Goal: Task Accomplishment & Management: Manage account settings

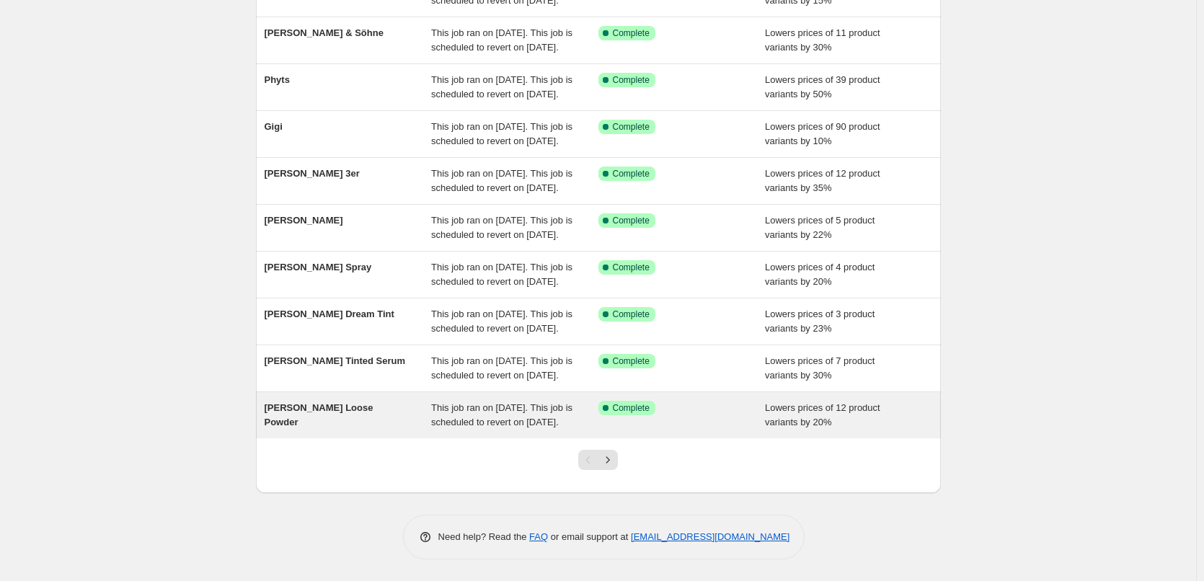
scroll to position [306, 0]
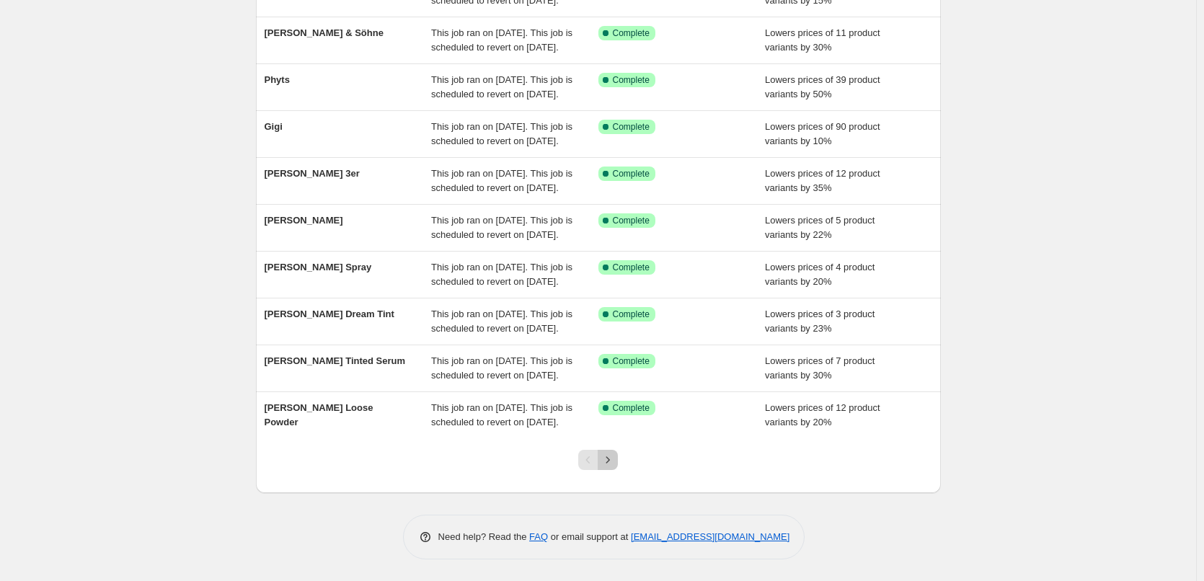
click at [618, 466] on button "Next" at bounding box center [608, 460] width 20 height 20
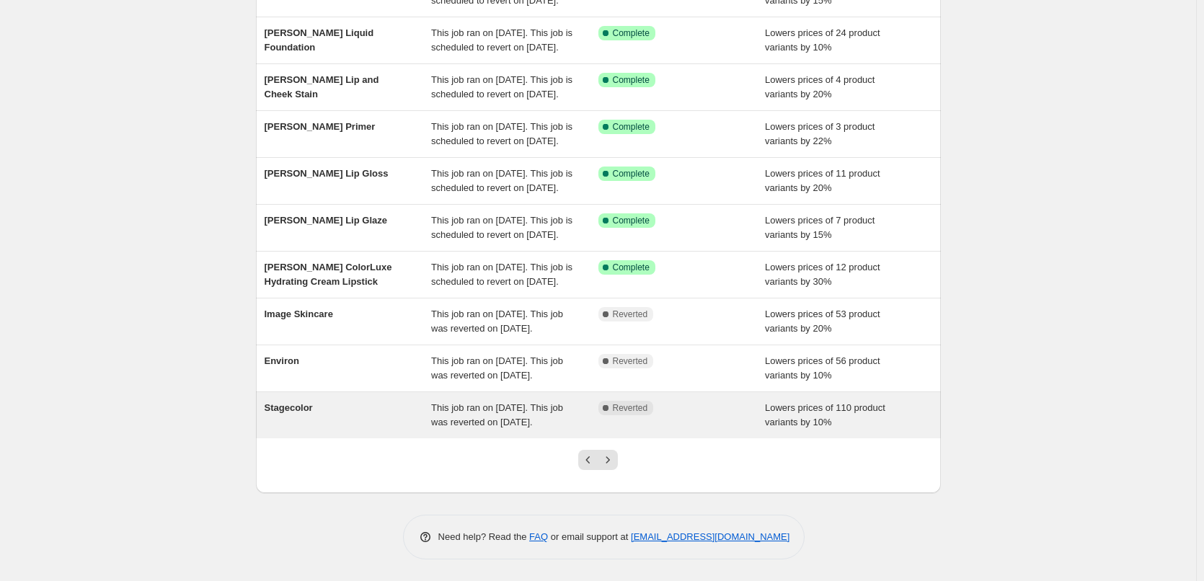
click at [288, 402] on span "Stagecolor" at bounding box center [289, 407] width 48 height 11
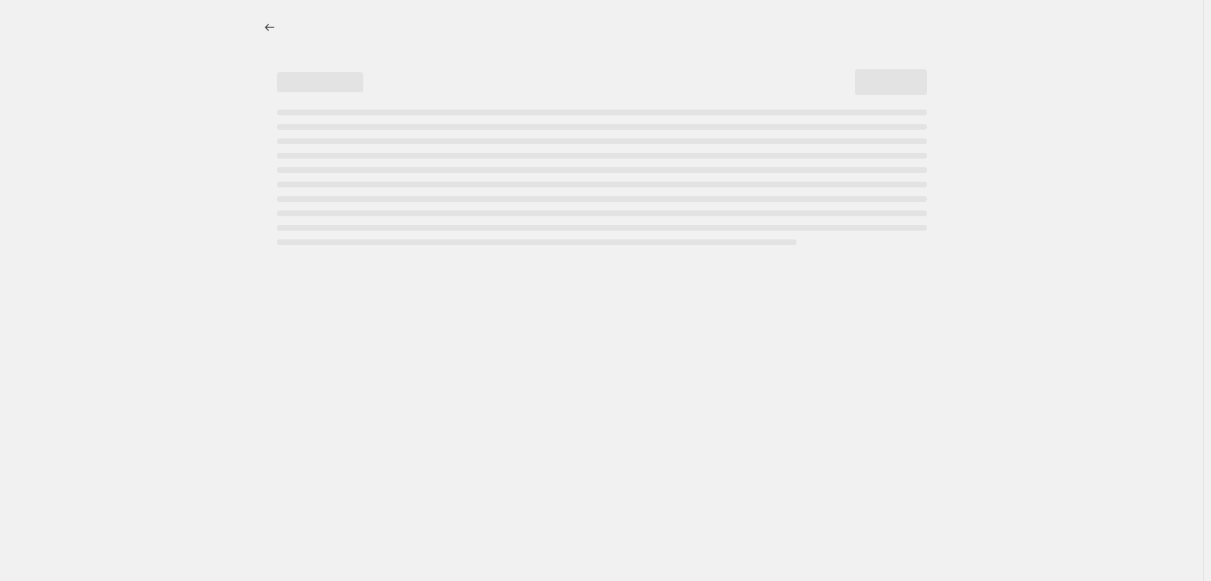
select select "percentage"
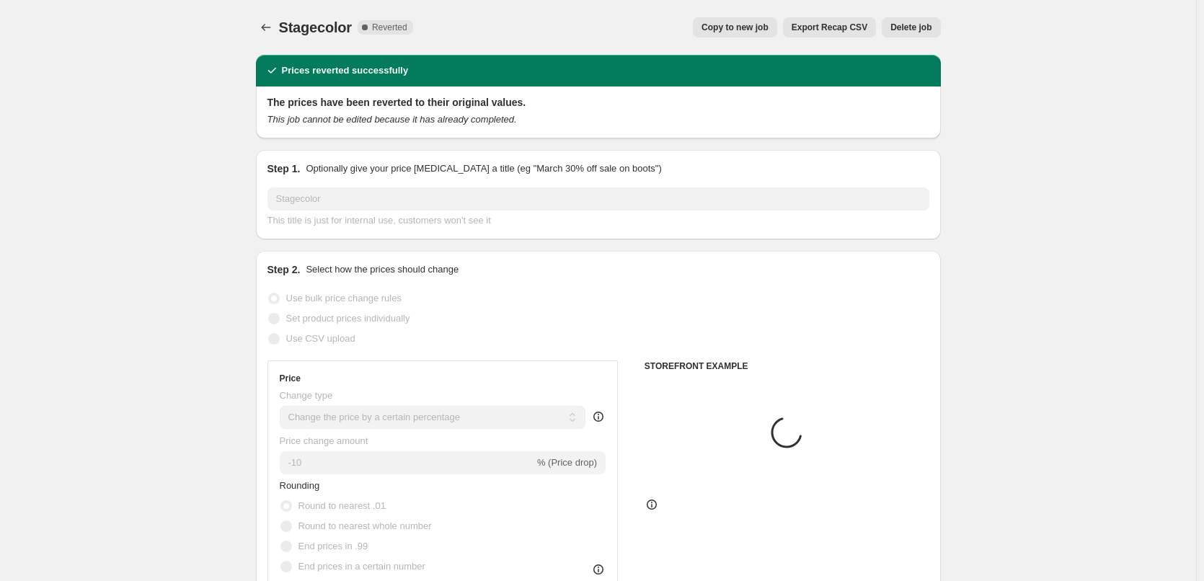
select select "vendor"
click at [738, 27] on span "Copy to new job" at bounding box center [734, 28] width 67 height 12
select select "percentage"
select select "vendor"
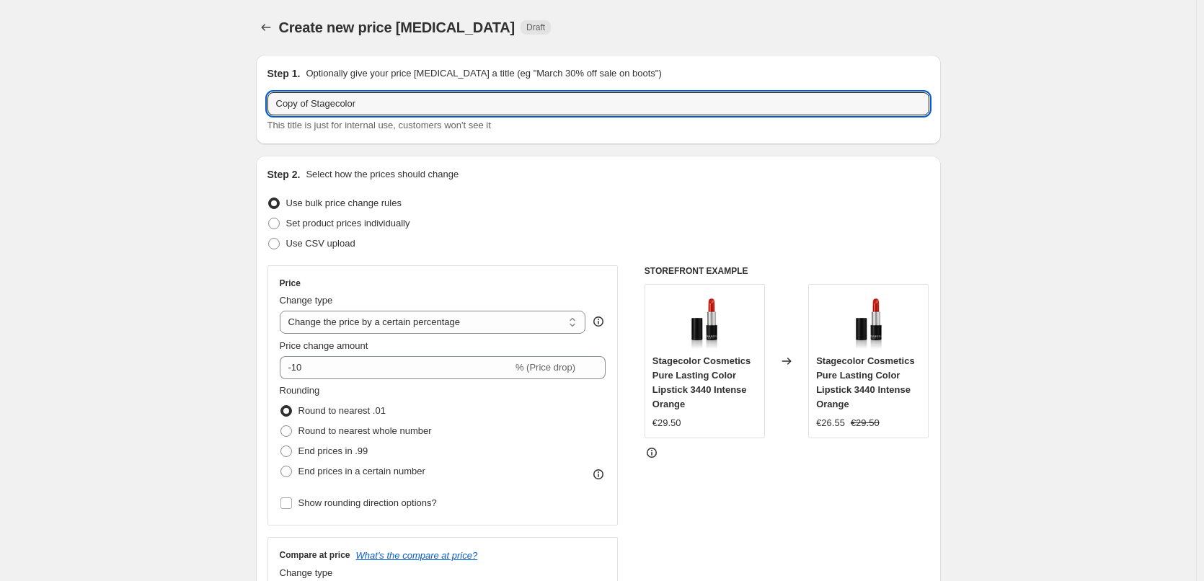
drag, startPoint x: 314, startPoint y: 103, endPoint x: 207, endPoint y: 109, distance: 106.8
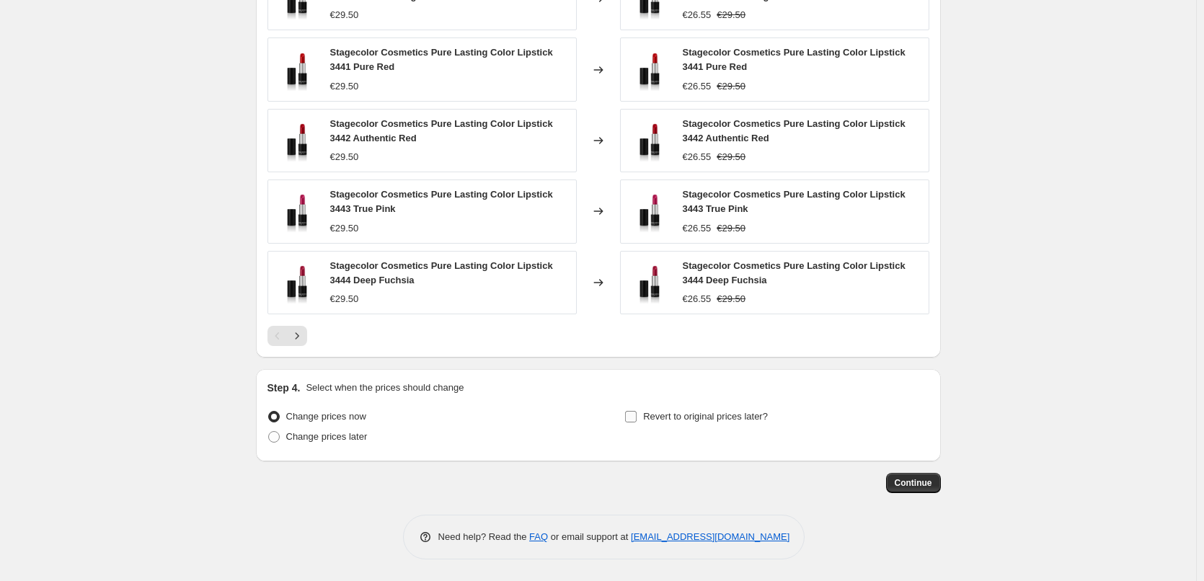
type input "Stagecolor"
click at [660, 420] on span "Revert to original prices later?" at bounding box center [705, 416] width 125 height 11
click at [637, 420] on input "Revert to original prices later?" at bounding box center [631, 417] width 12 height 12
checkbox input "true"
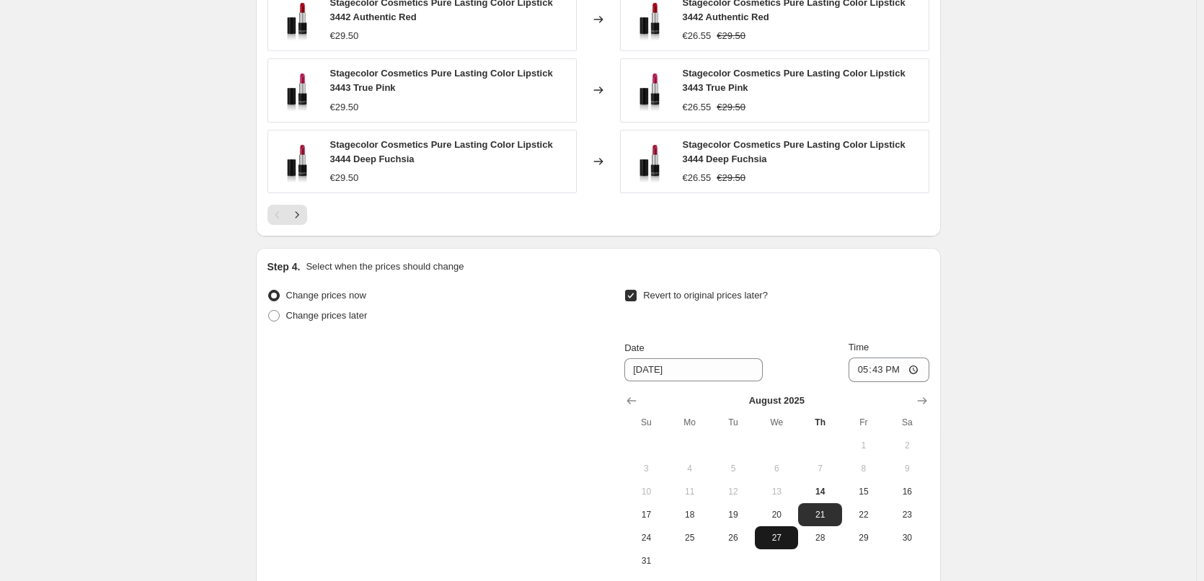
scroll to position [1316, 0]
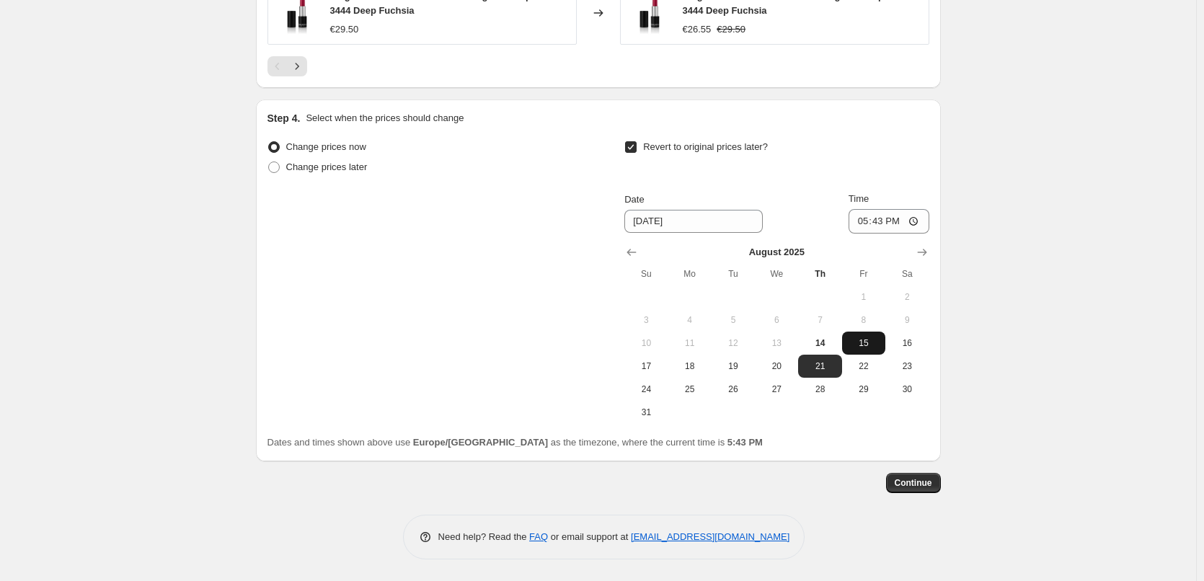
click at [860, 342] on span "15" at bounding box center [864, 343] width 32 height 12
type input "[DATE]"
click at [863, 223] on input "17:43" at bounding box center [888, 221] width 81 height 25
type input "03:00"
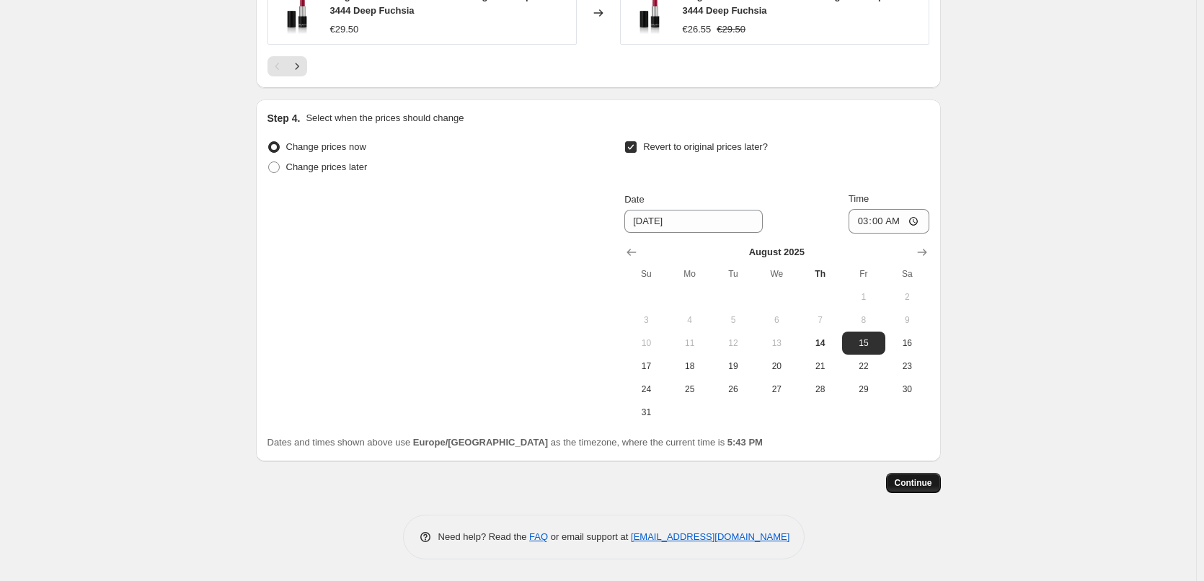
click at [904, 476] on button "Continue" at bounding box center [913, 483] width 55 height 20
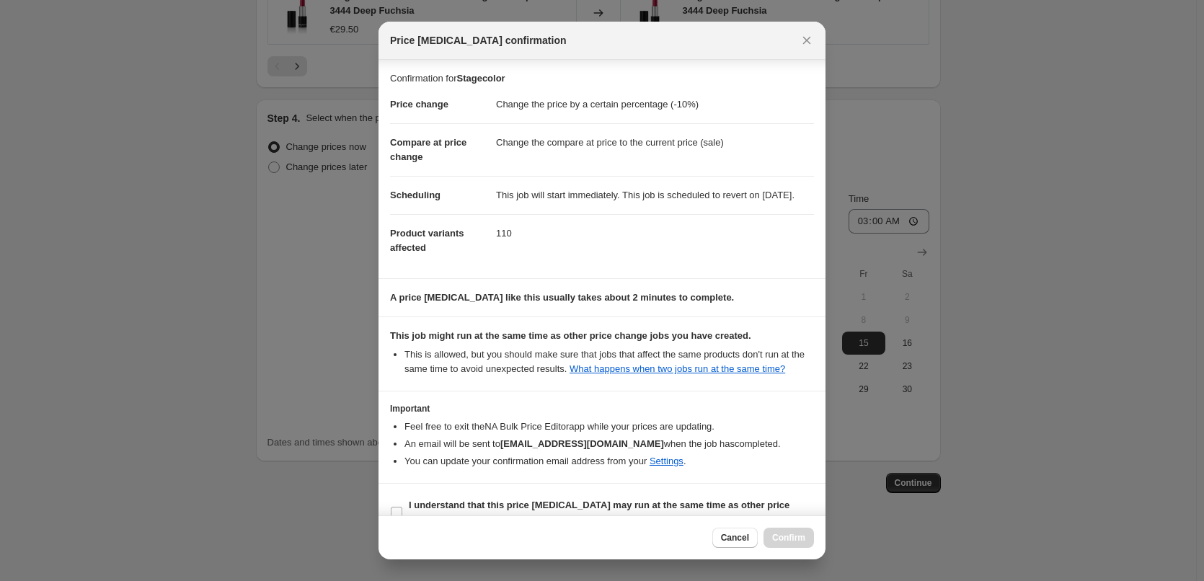
scroll to position [40, 0]
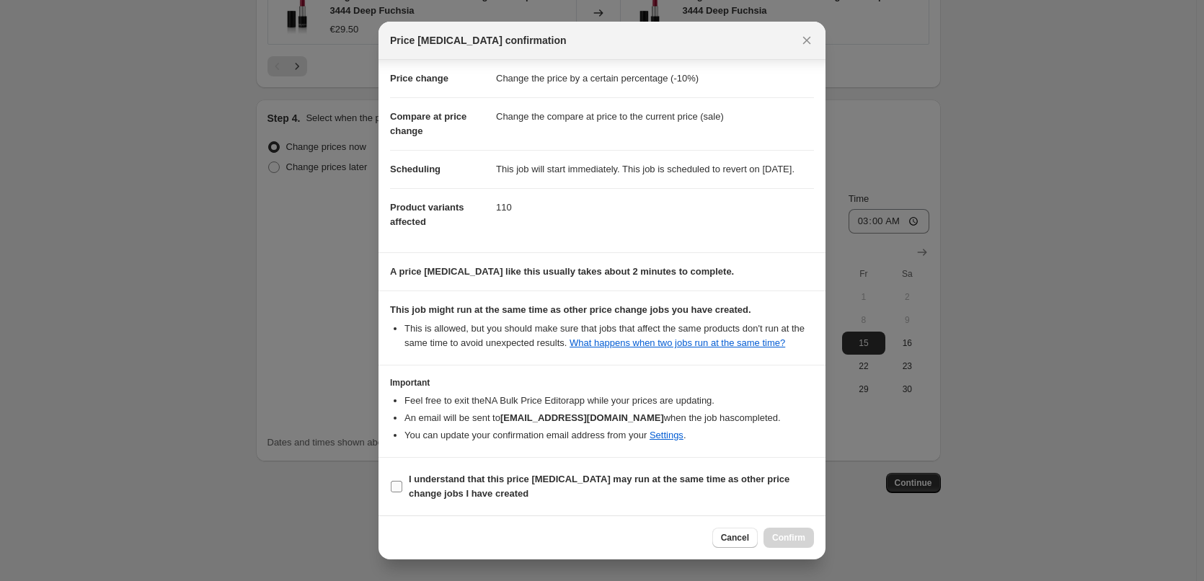
click at [452, 497] on b "I understand that this price [MEDICAL_DATA] may run at the same time as other p…" at bounding box center [599, 486] width 381 height 25
click at [402, 492] on input "I understand that this price [MEDICAL_DATA] may run at the same time as other p…" at bounding box center [397, 487] width 12 height 12
checkbox input "true"
click at [776, 535] on span "Confirm" at bounding box center [788, 538] width 33 height 12
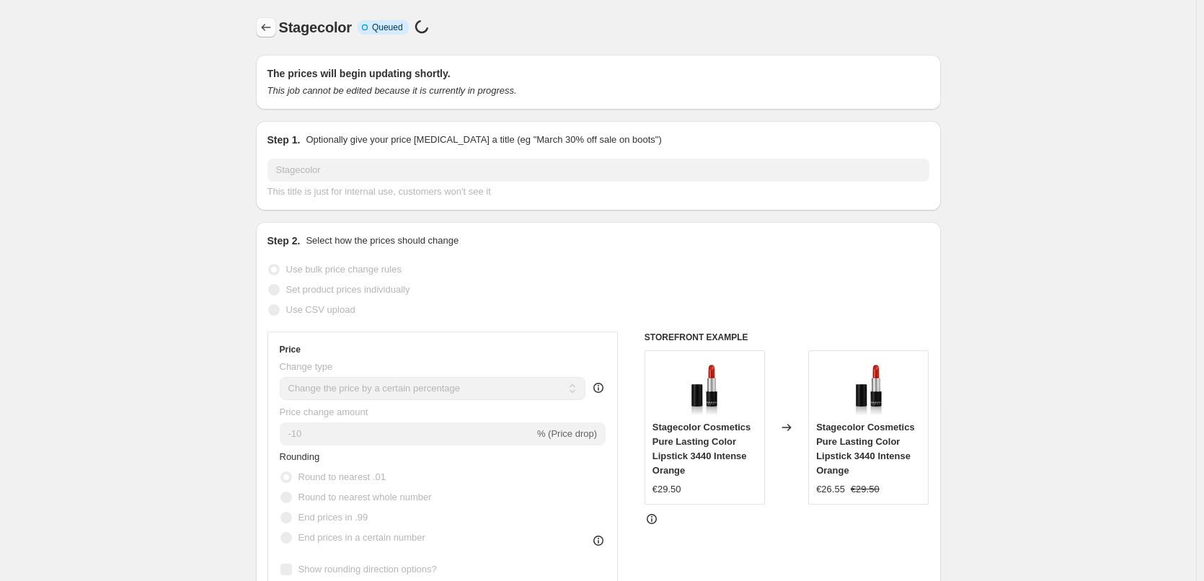
click at [268, 25] on icon "Price change jobs" at bounding box center [266, 27] width 14 height 14
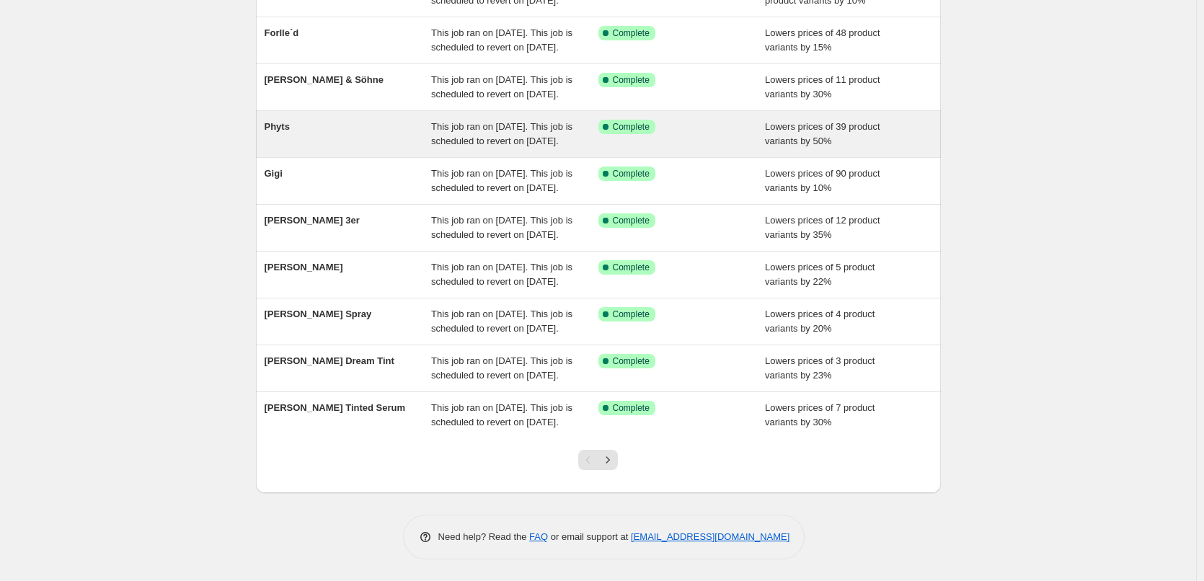
scroll to position [306, 0]
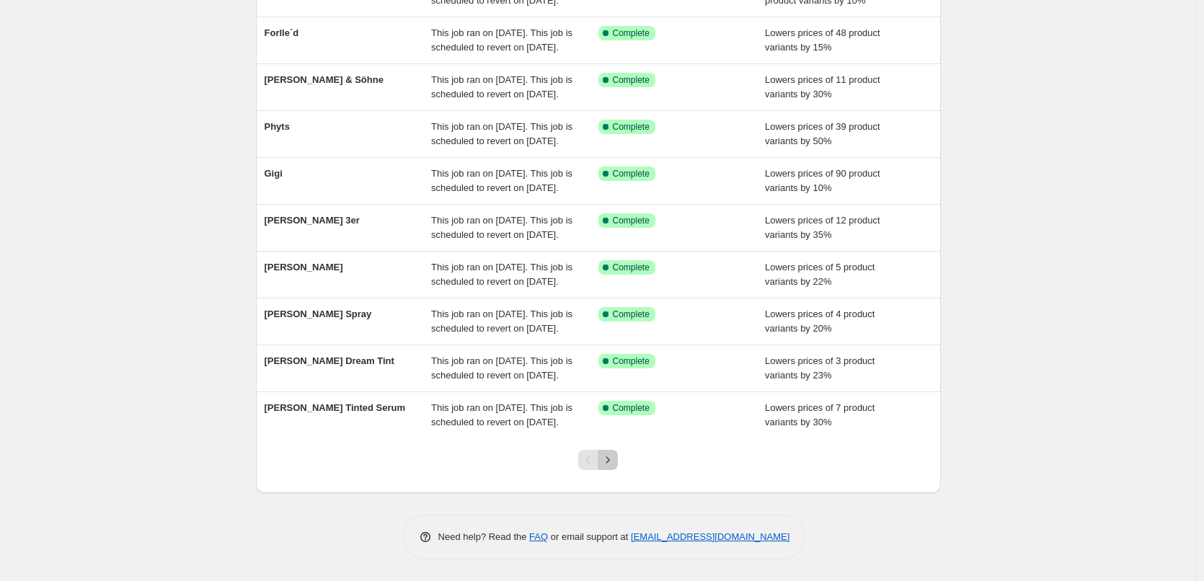
click at [615, 455] on icon "Next" at bounding box center [607, 460] width 14 height 14
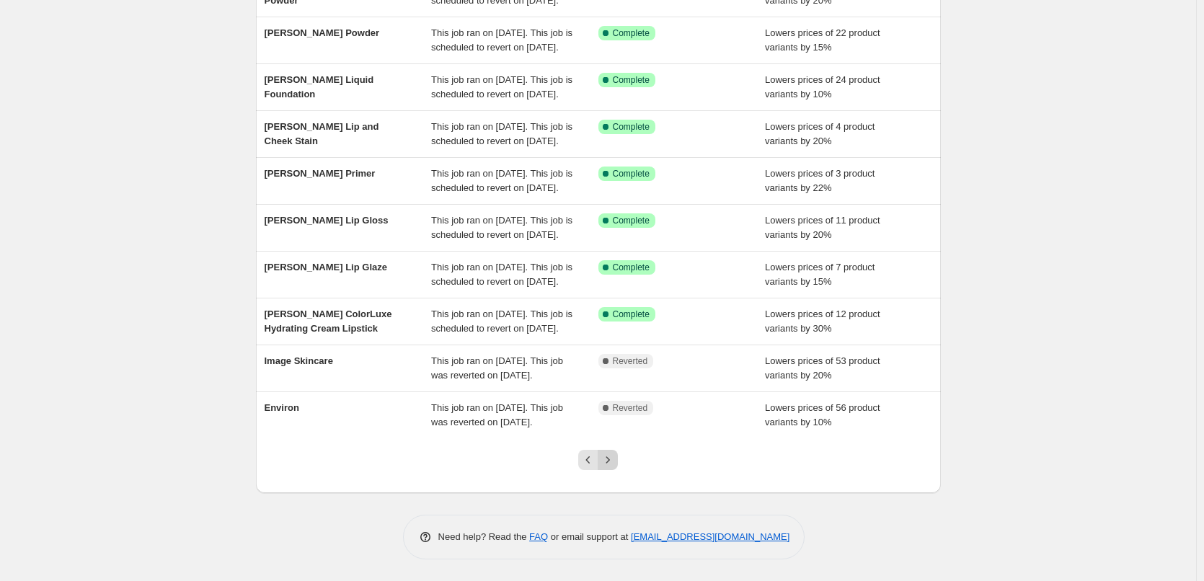
click at [613, 458] on icon "Next" at bounding box center [607, 460] width 14 height 14
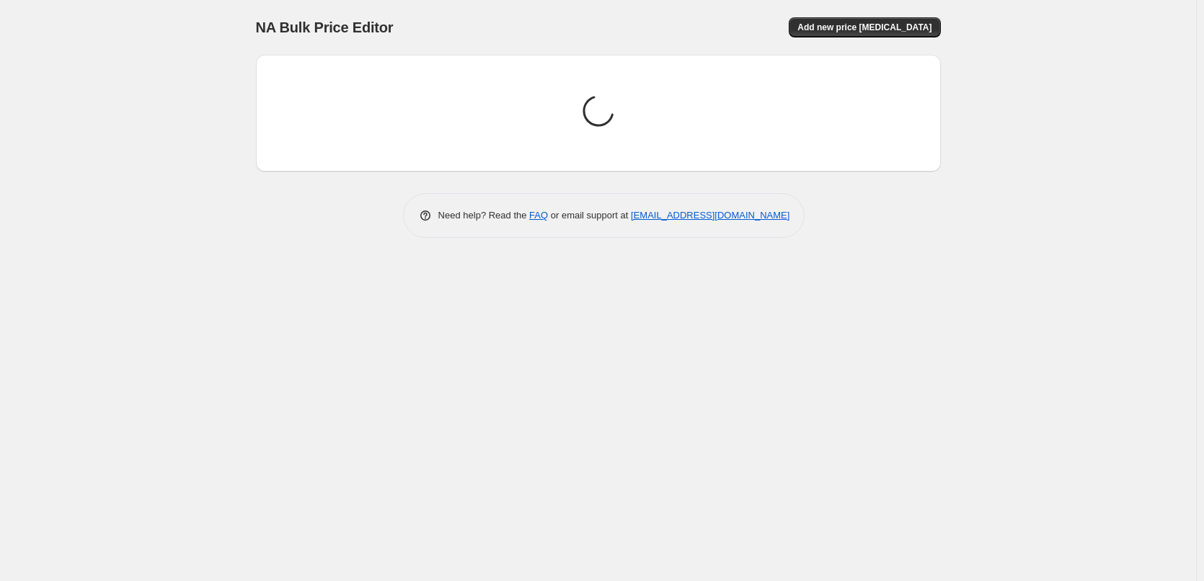
scroll to position [0, 0]
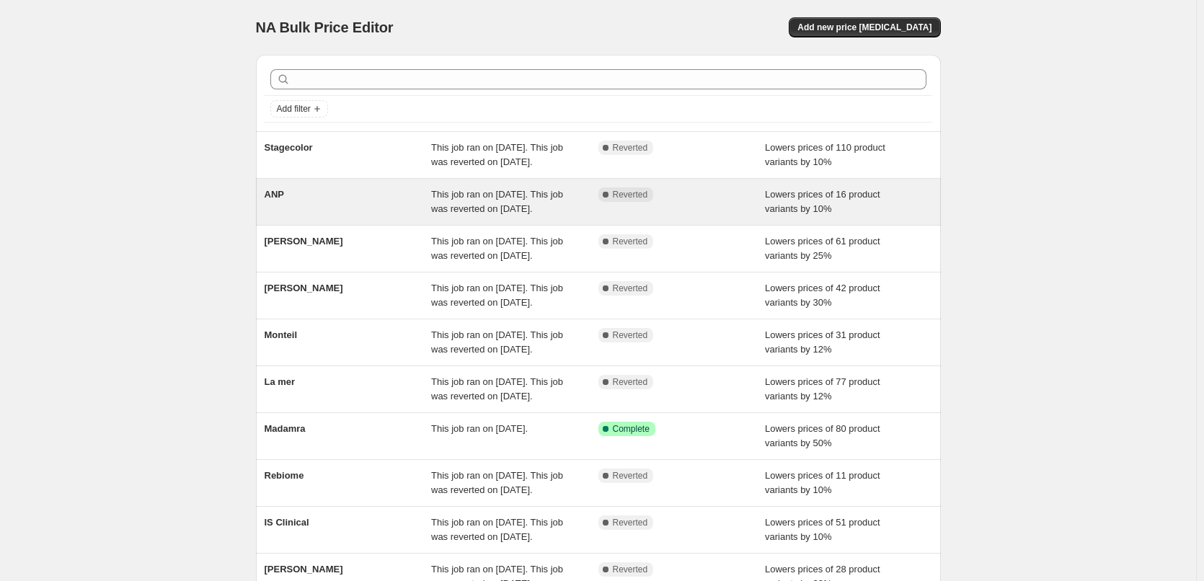
click at [301, 215] on div "ANP" at bounding box center [348, 201] width 167 height 29
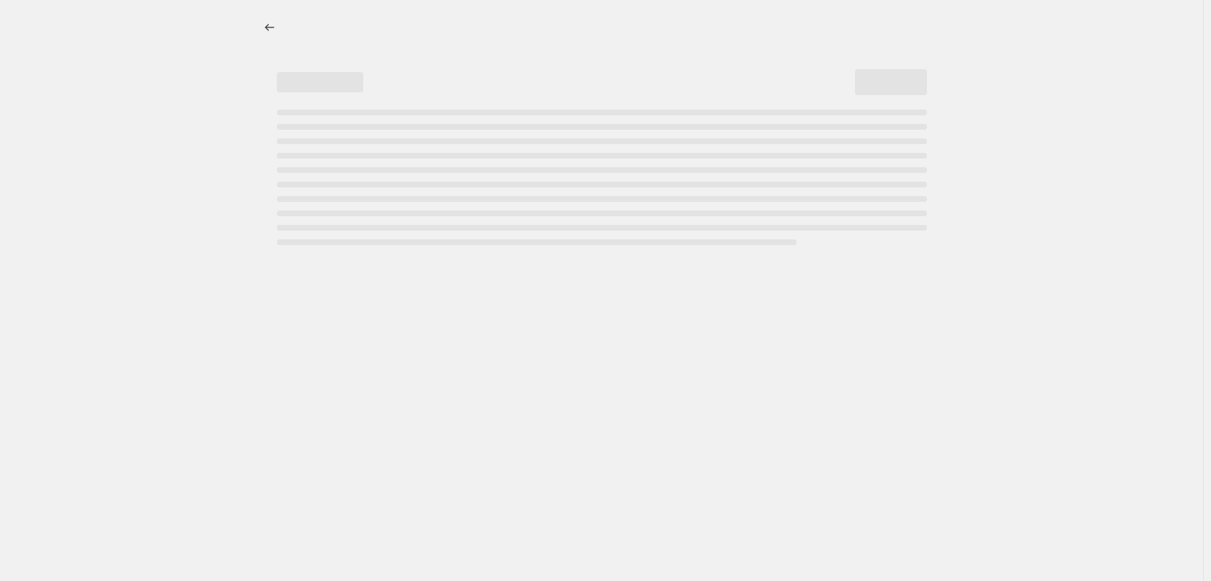
select select "percentage"
select select "vendor"
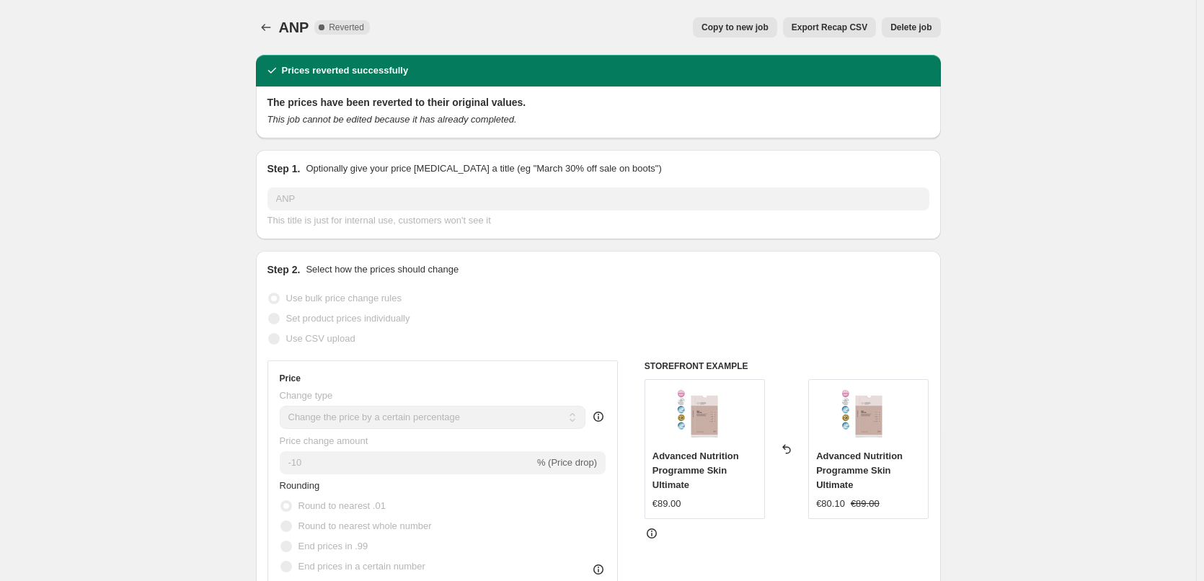
click at [740, 30] on span "Copy to new job" at bounding box center [734, 28] width 67 height 12
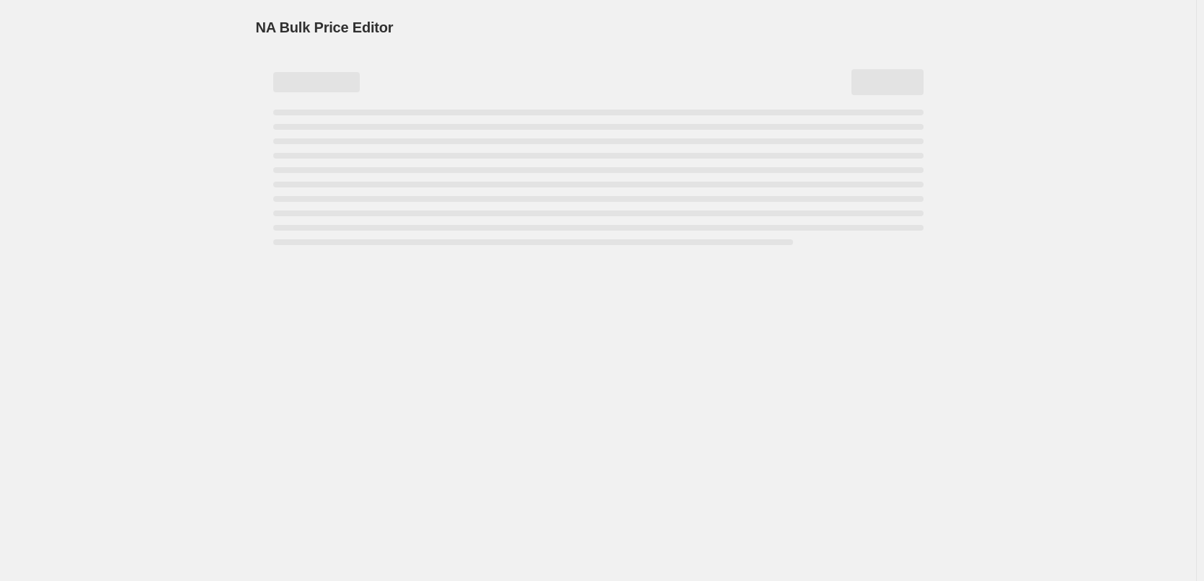
select select "percentage"
select select "vendor"
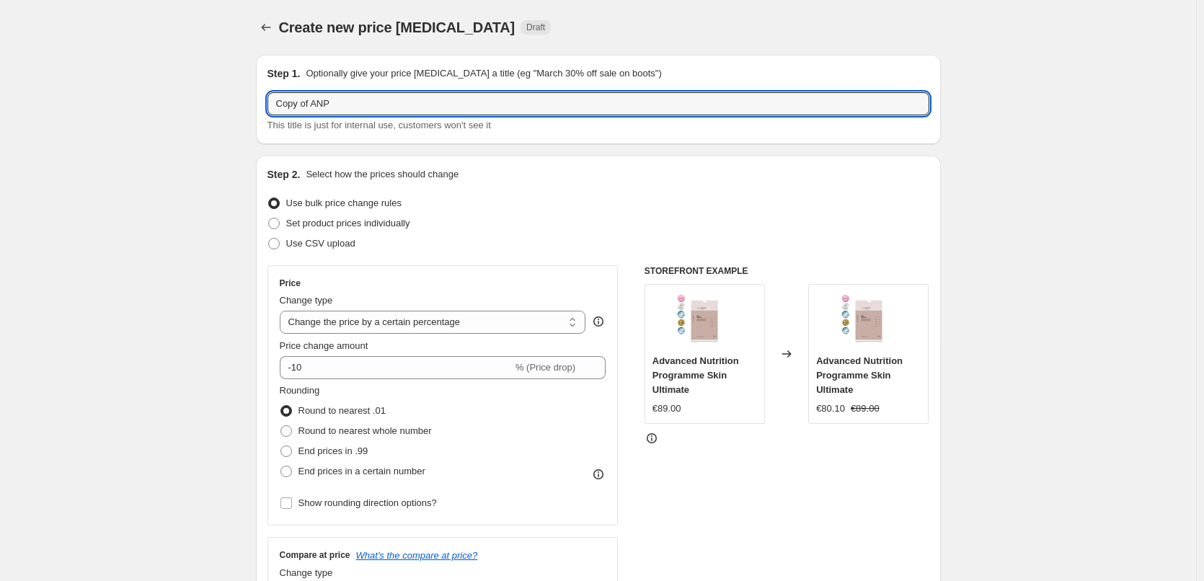
drag, startPoint x: 315, startPoint y: 104, endPoint x: 153, endPoint y: 106, distance: 162.2
type input "ANP"
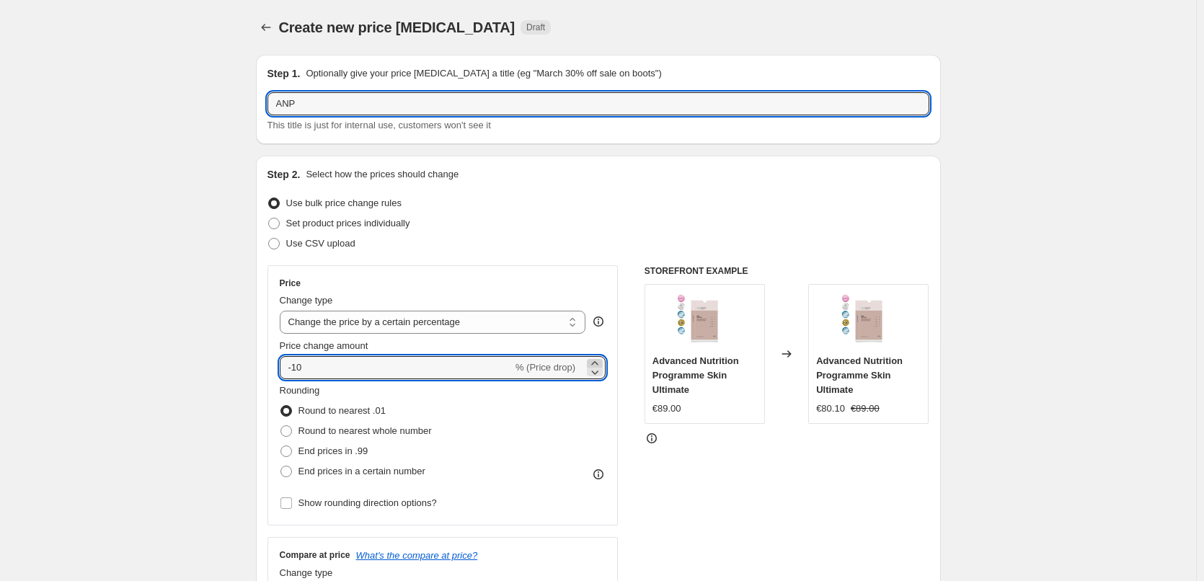
click at [594, 363] on icon at bounding box center [594, 363] width 14 height 14
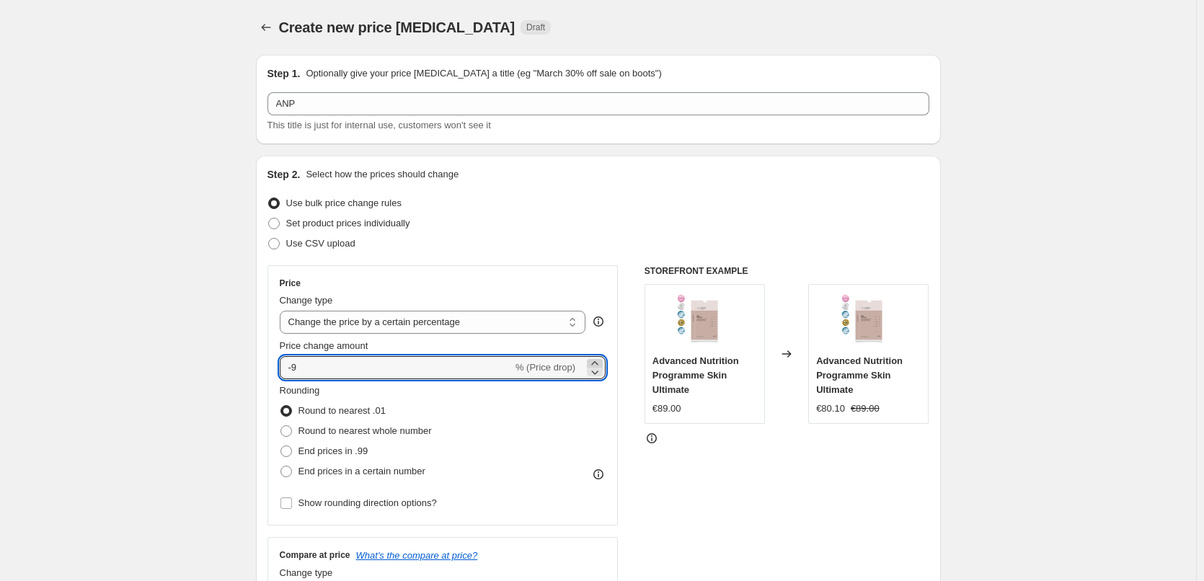
click at [594, 363] on icon at bounding box center [594, 363] width 14 height 14
click at [598, 372] on icon at bounding box center [594, 372] width 14 height 14
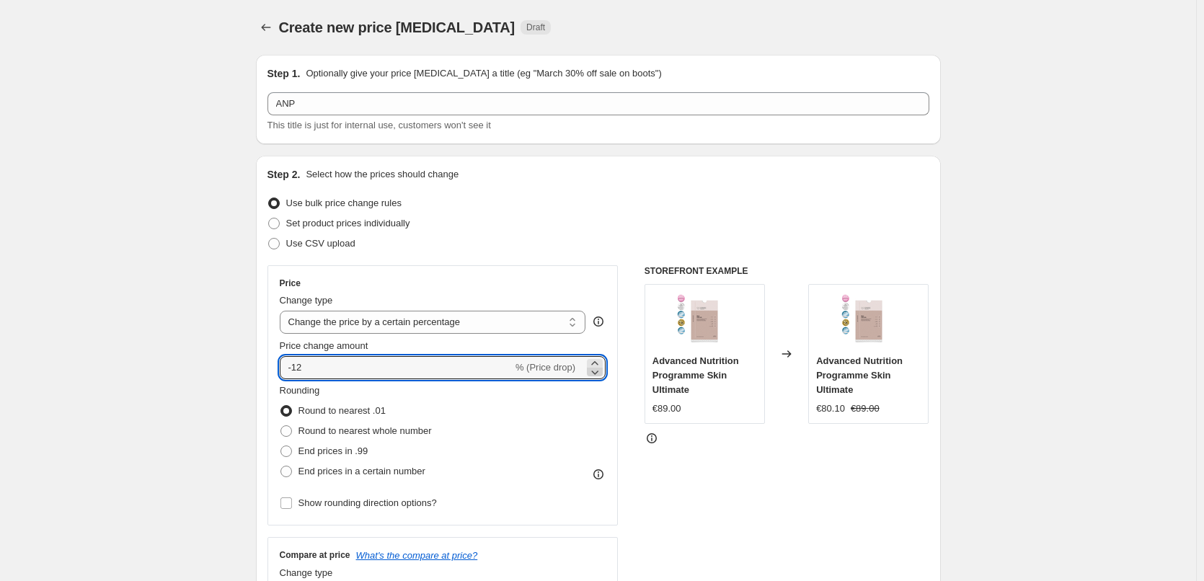
click at [598, 372] on icon at bounding box center [594, 372] width 14 height 14
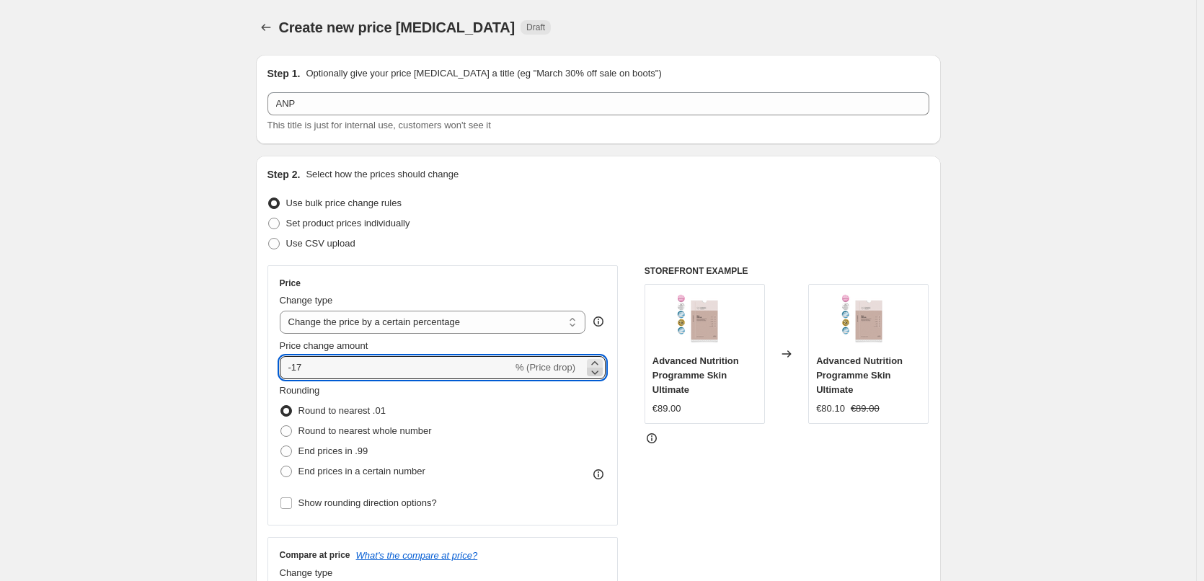
click at [598, 372] on icon at bounding box center [594, 372] width 14 height 14
click at [598, 360] on icon at bounding box center [594, 363] width 14 height 14
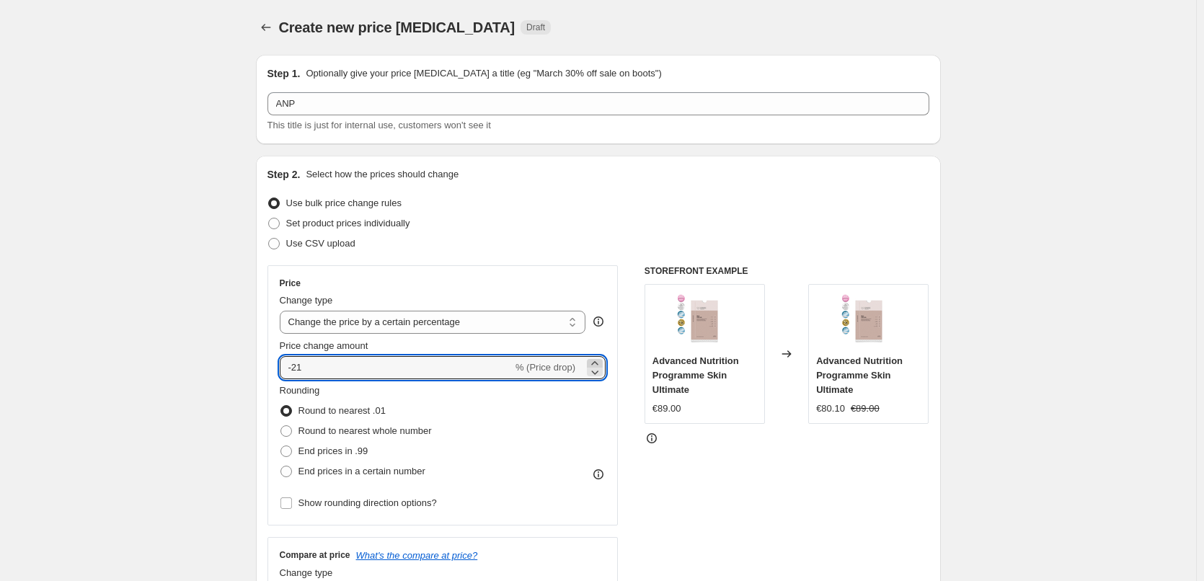
type input "-20"
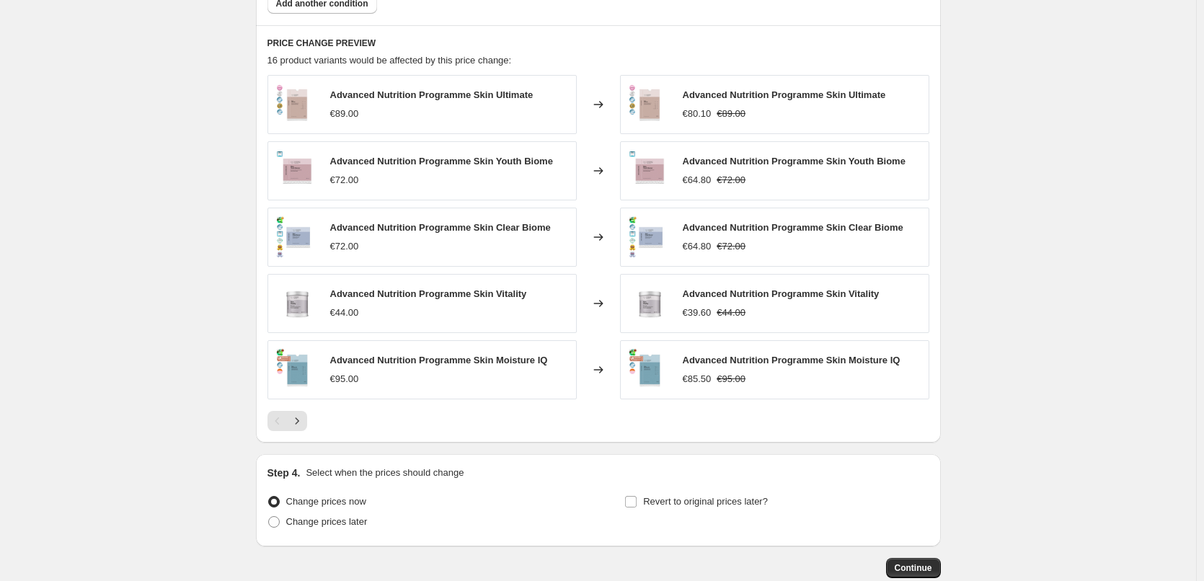
scroll to position [1023, 0]
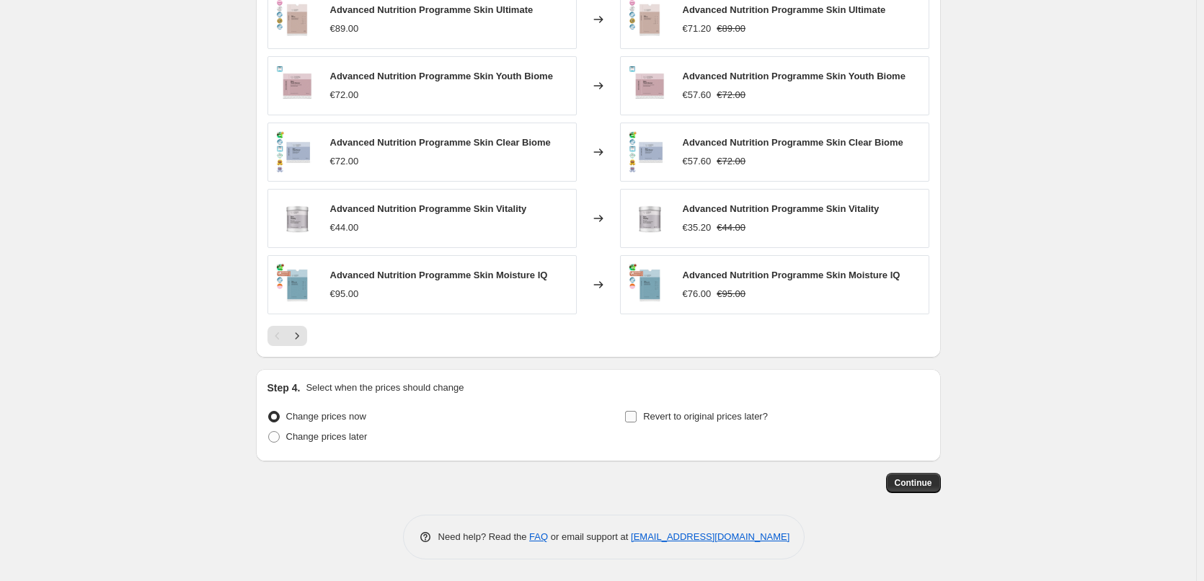
click at [670, 414] on span "Revert to original prices later?" at bounding box center [705, 416] width 125 height 11
click at [637, 414] on input "Revert to original prices later?" at bounding box center [631, 417] width 12 height 12
checkbox input "true"
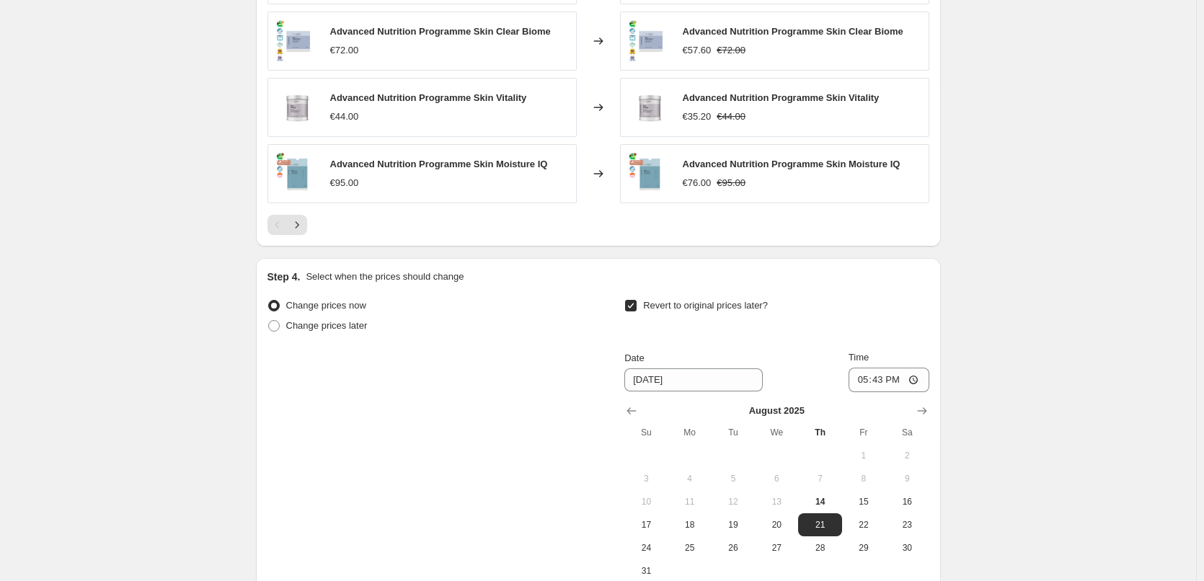
scroll to position [1292, 0]
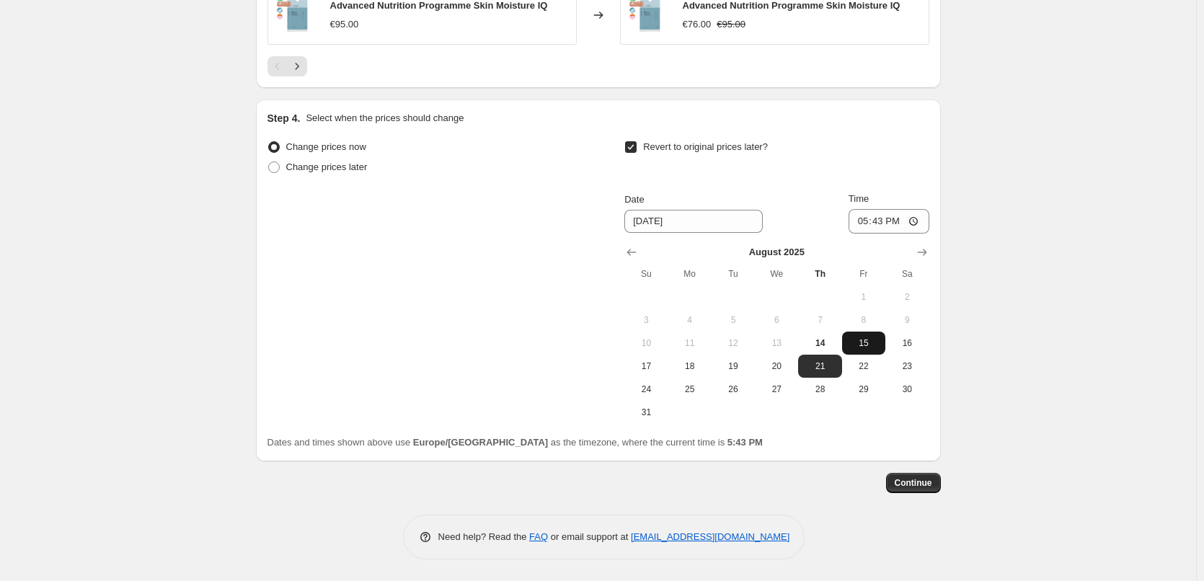
click at [850, 342] on button "15" at bounding box center [863, 343] width 43 height 23
type input "[DATE]"
click at [866, 229] on input "17:43" at bounding box center [888, 221] width 81 height 25
type input "03:00"
click at [920, 478] on span "Continue" at bounding box center [913, 483] width 37 height 12
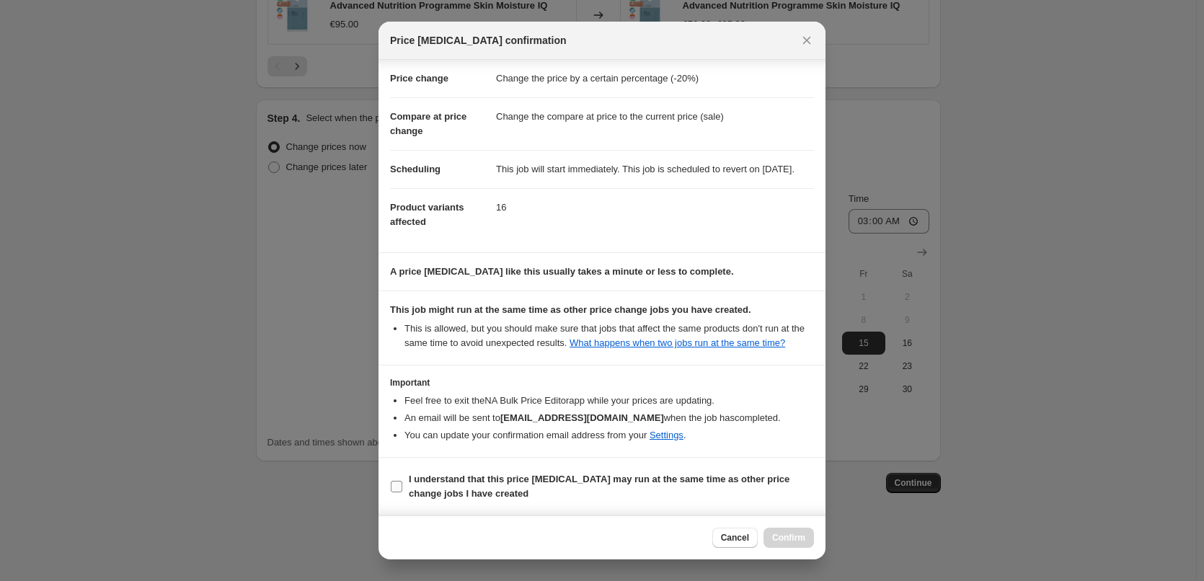
scroll to position [40, 0]
click at [492, 469] on label "I understand that this price [MEDICAL_DATA] may run at the same time as other p…" at bounding box center [602, 486] width 424 height 35
click at [402, 481] on input "I understand that this price [MEDICAL_DATA] may run at the same time as other p…" at bounding box center [397, 487] width 12 height 12
checkbox input "true"
click at [774, 532] on button "Confirm" at bounding box center [788, 538] width 50 height 20
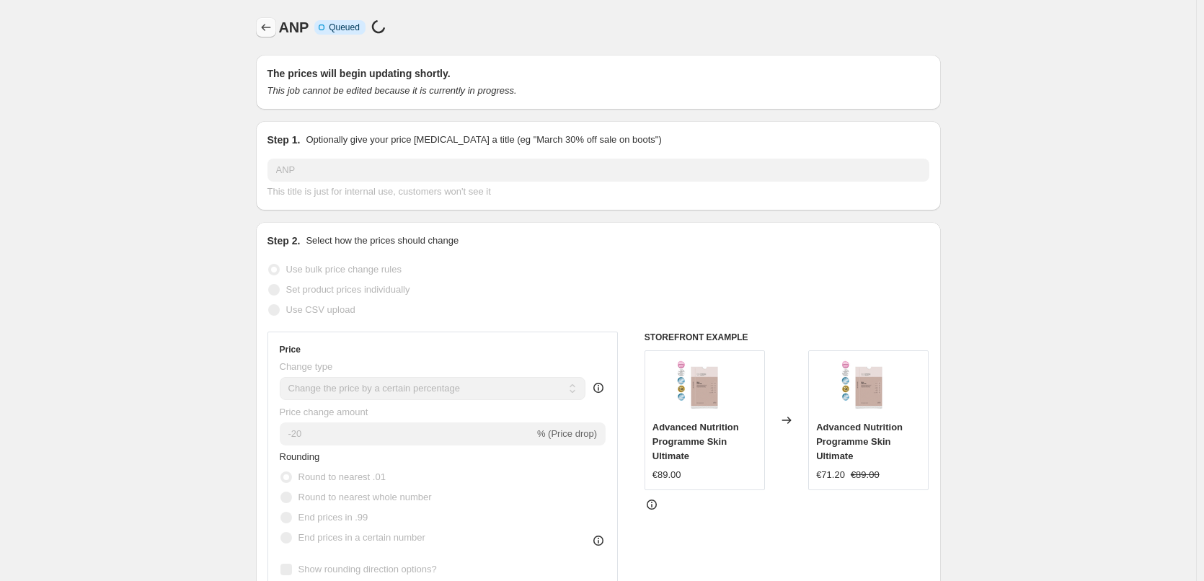
click at [273, 29] on icon "Price change jobs" at bounding box center [266, 27] width 14 height 14
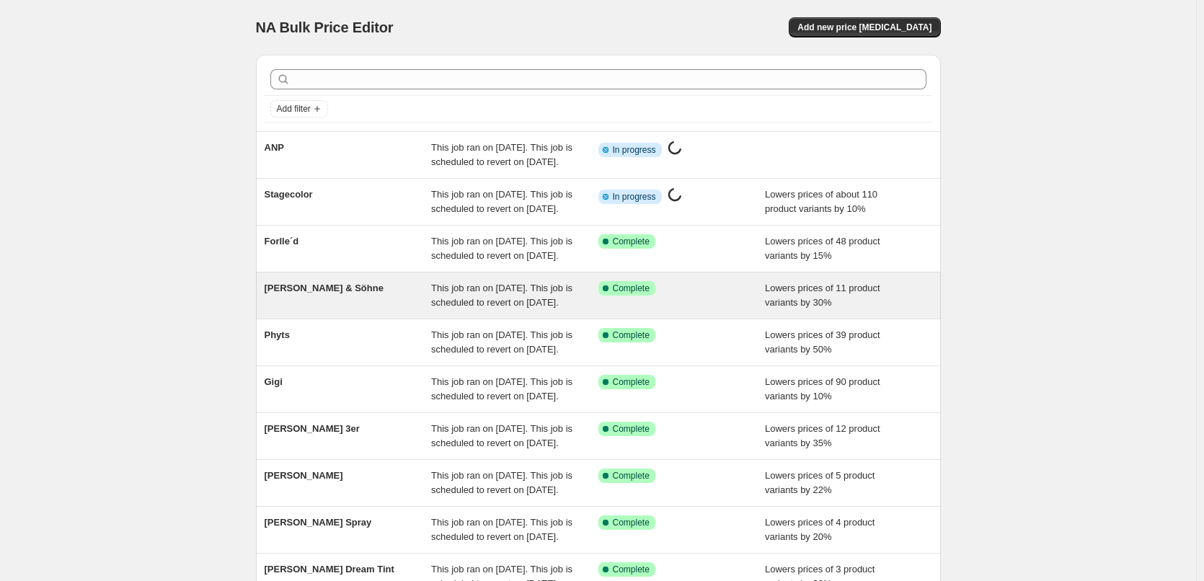
scroll to position [306, 0]
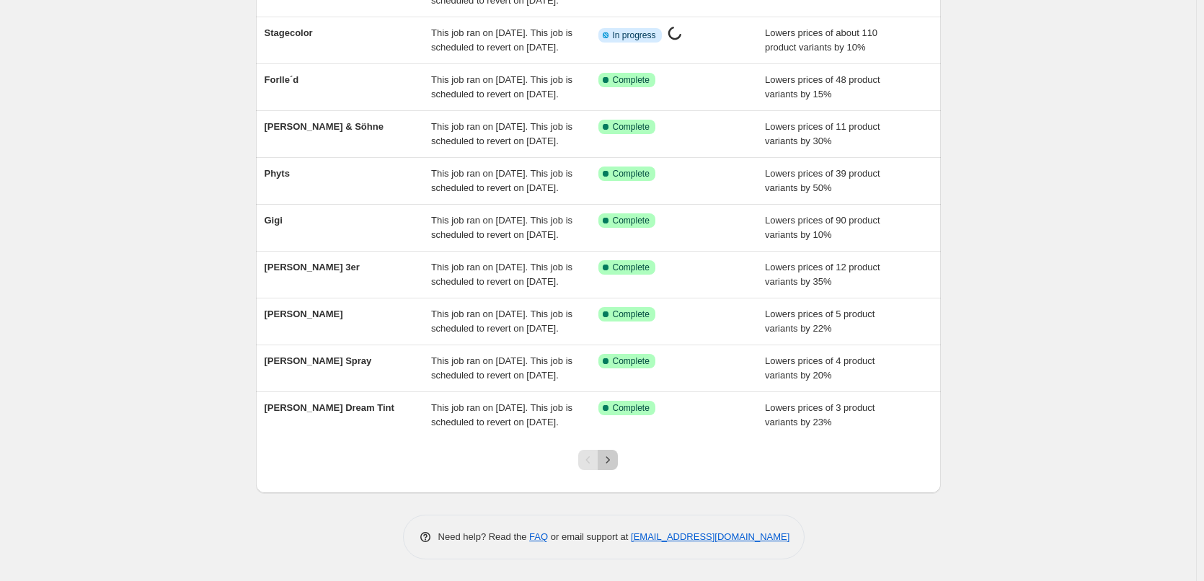
click at [618, 459] on button "Next" at bounding box center [608, 460] width 20 height 20
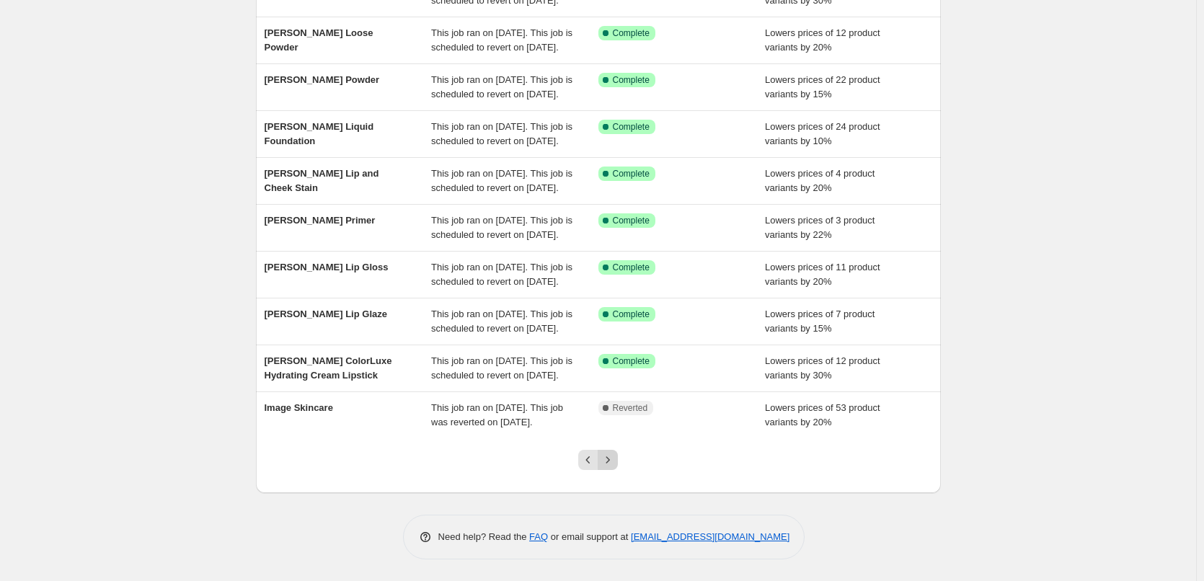
click at [609, 457] on icon "Next" at bounding box center [607, 460] width 14 height 14
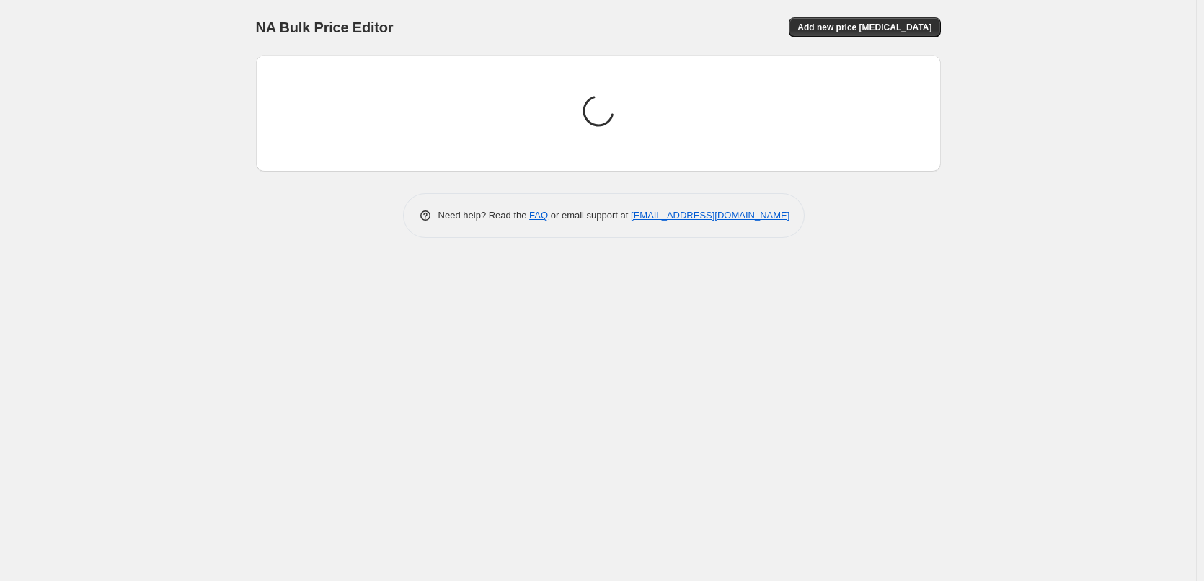
scroll to position [0, 0]
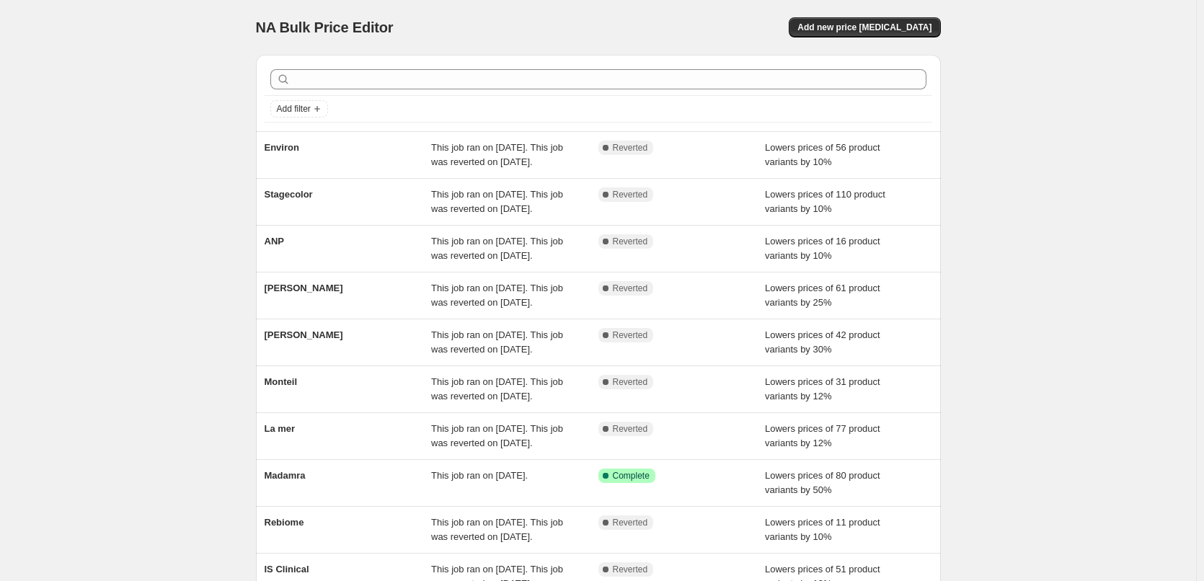
click at [252, 278] on div "Add filter Environ This job ran on [DATE]. This job was reverted on [DATE]. Com…" at bounding box center [592, 348] width 696 height 611
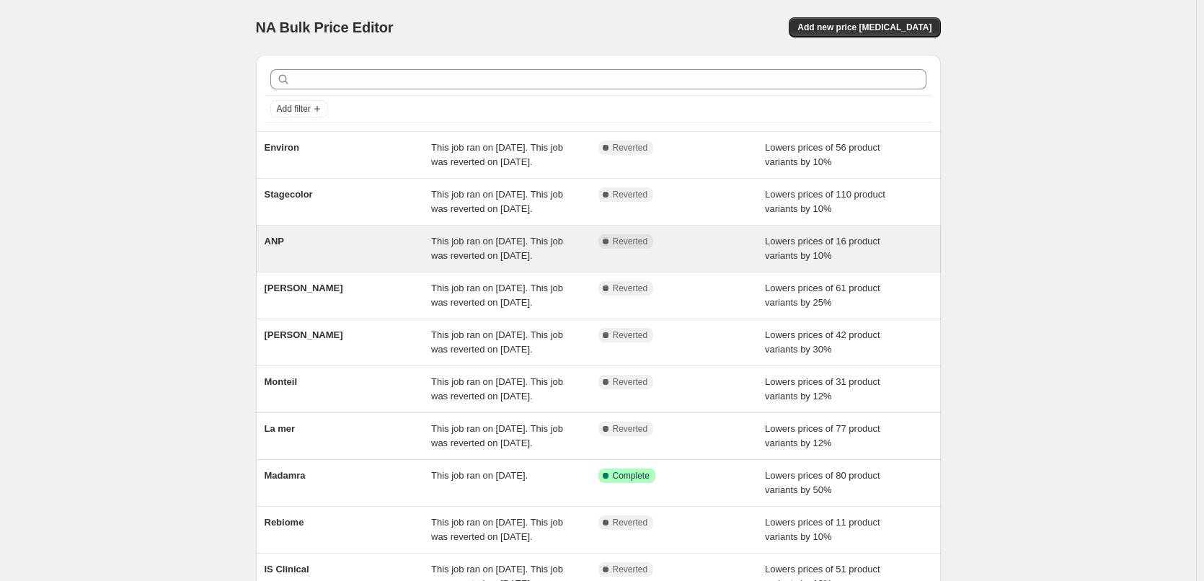
click at [280, 247] on span "ANP" at bounding box center [274, 241] width 19 height 11
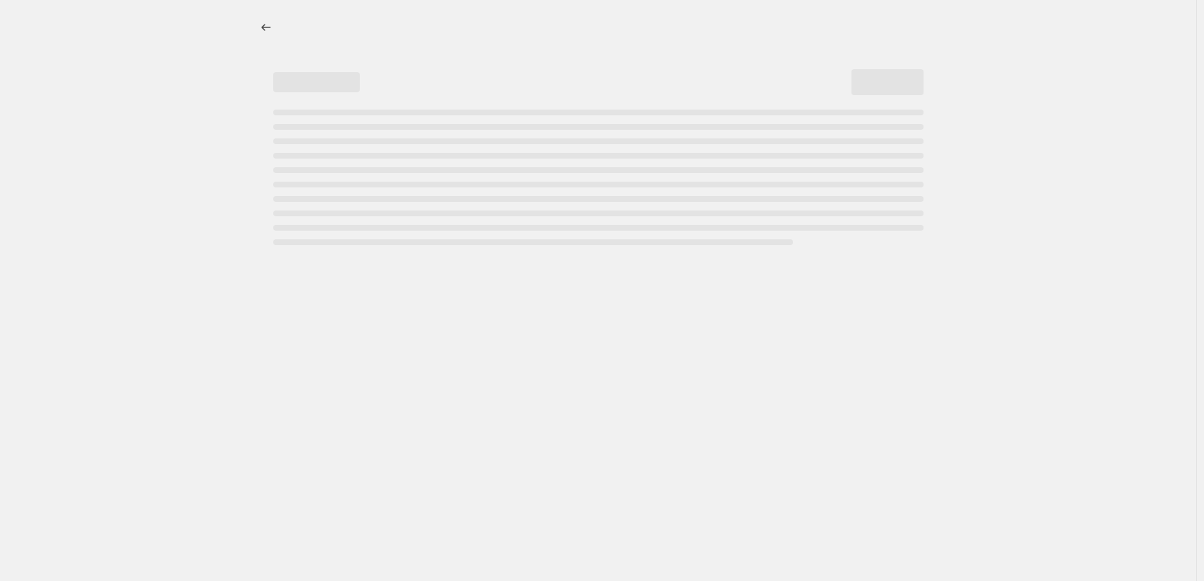
select select "percentage"
select select "vendor"
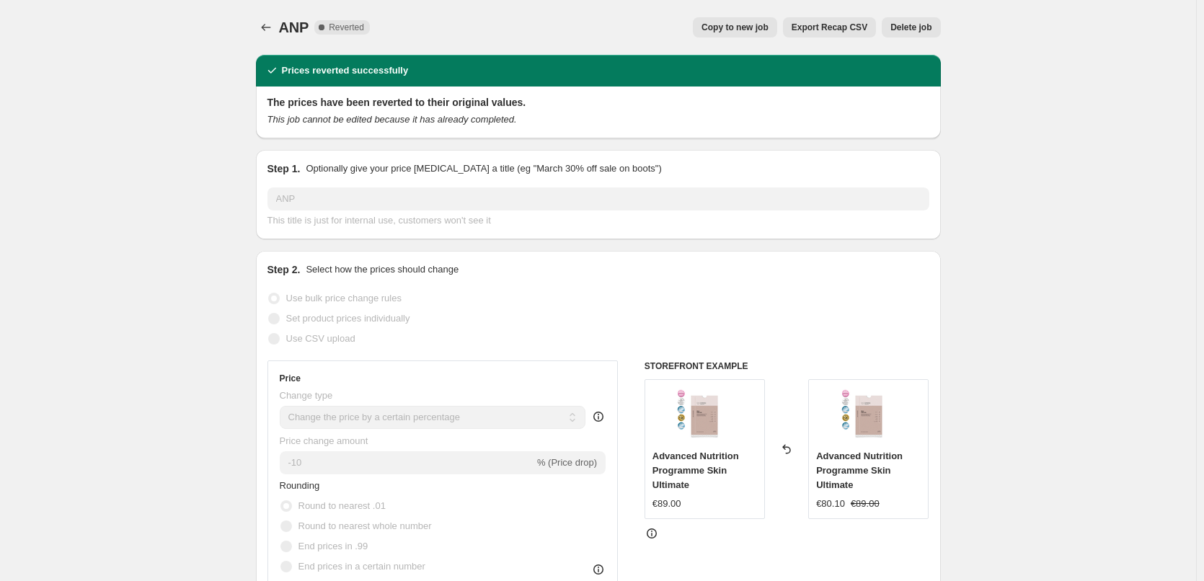
click at [907, 30] on span "Delete job" at bounding box center [910, 28] width 41 height 12
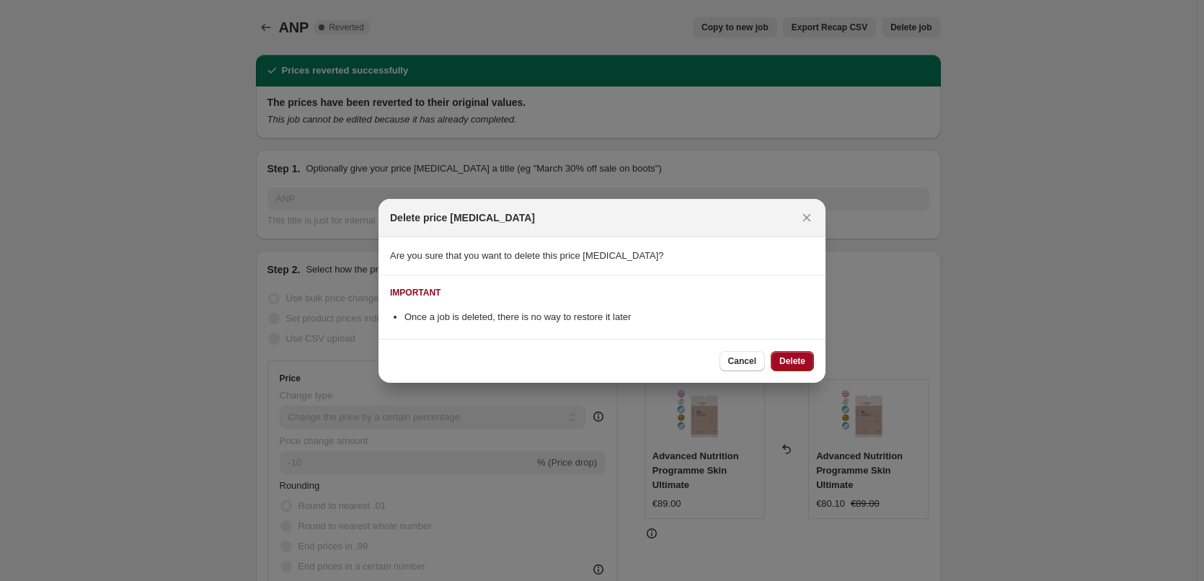
click at [794, 361] on span "Delete" at bounding box center [792, 361] width 26 height 12
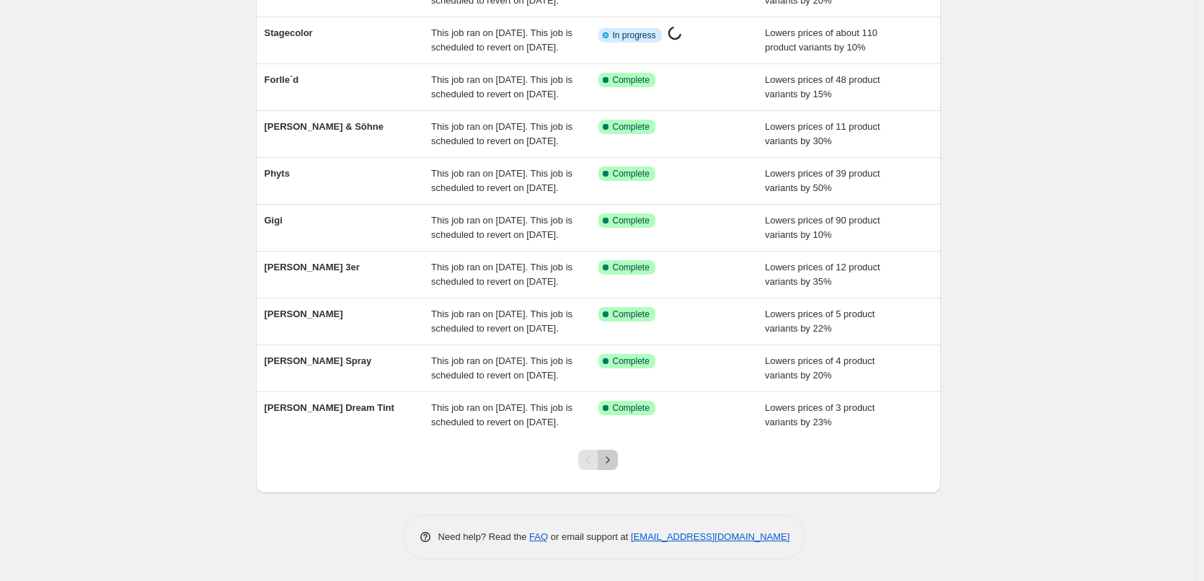
click at [615, 460] on icon "Next" at bounding box center [607, 460] width 14 height 14
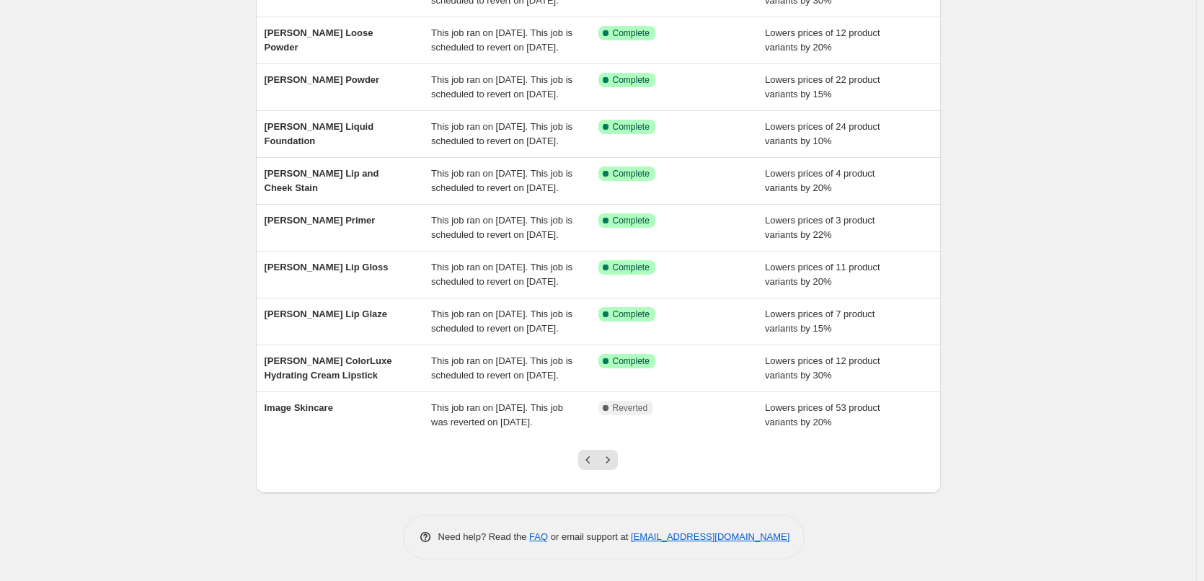
click at [615, 460] on icon "Next" at bounding box center [607, 460] width 14 height 14
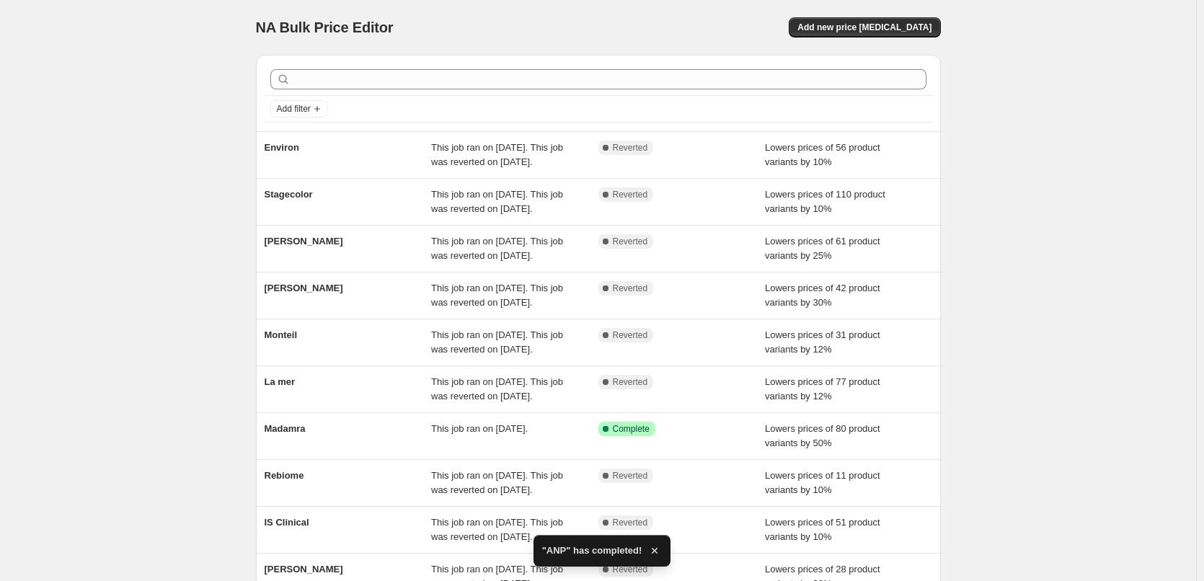
click at [315, 216] on div "Stagecolor" at bounding box center [348, 201] width 167 height 29
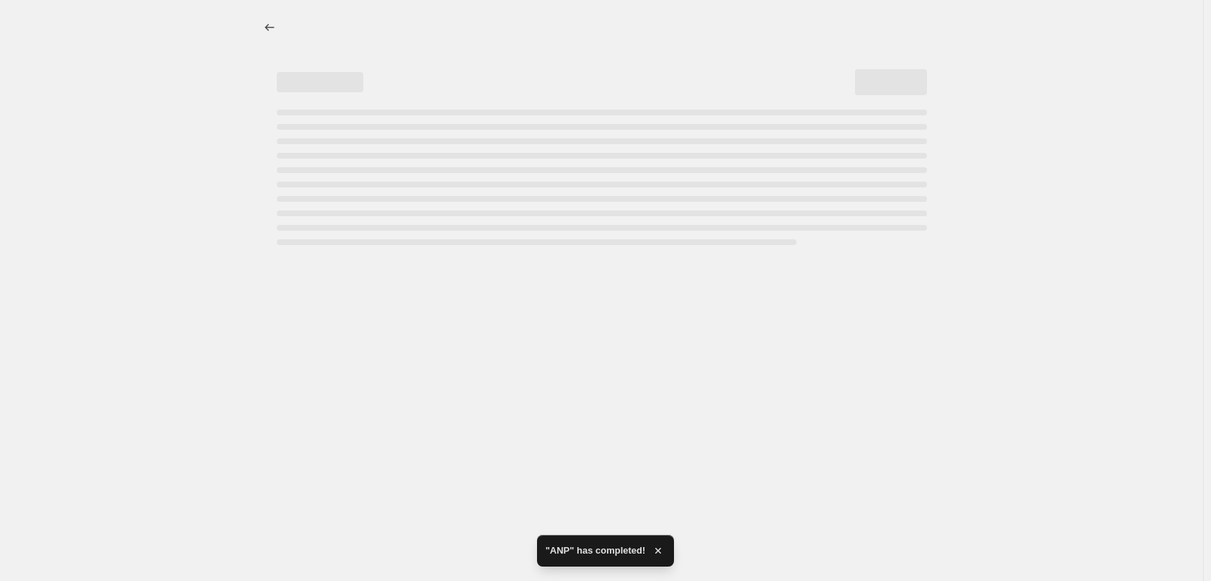
select select "percentage"
select select "vendor"
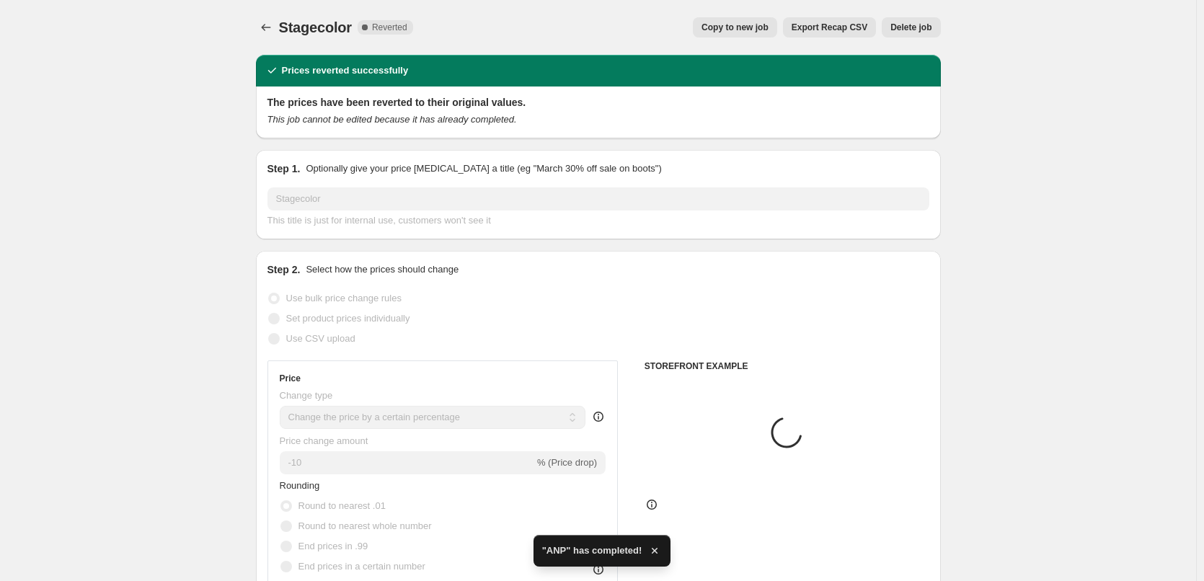
click at [921, 17] on button "Delete job" at bounding box center [911, 27] width 58 height 20
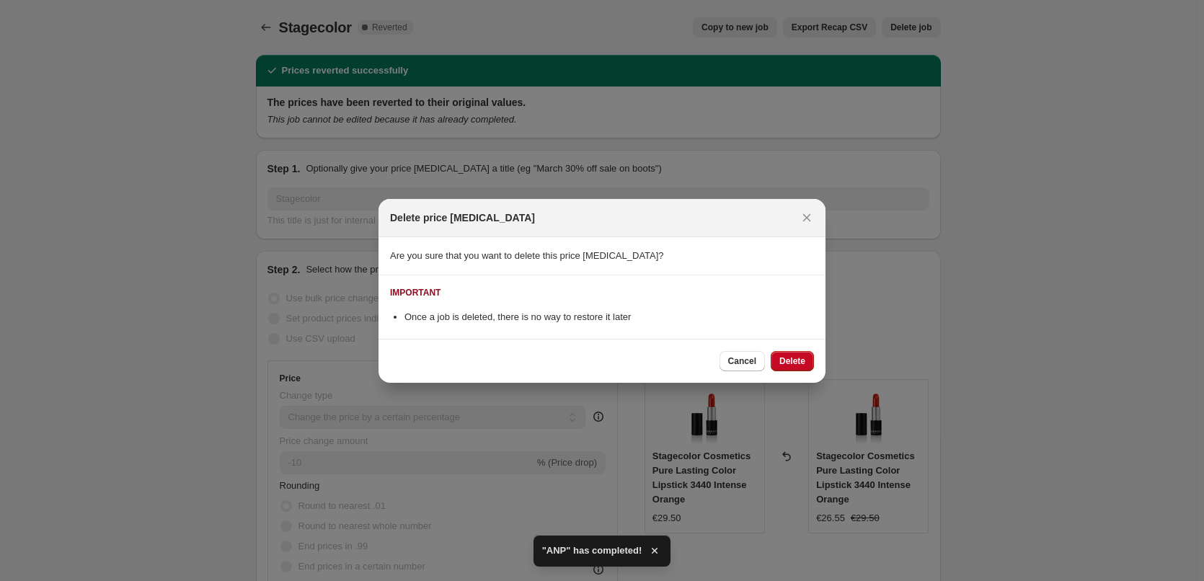
click at [781, 345] on div "Cancel Delete" at bounding box center [601, 361] width 447 height 44
click at [784, 355] on span "Delete" at bounding box center [792, 361] width 26 height 12
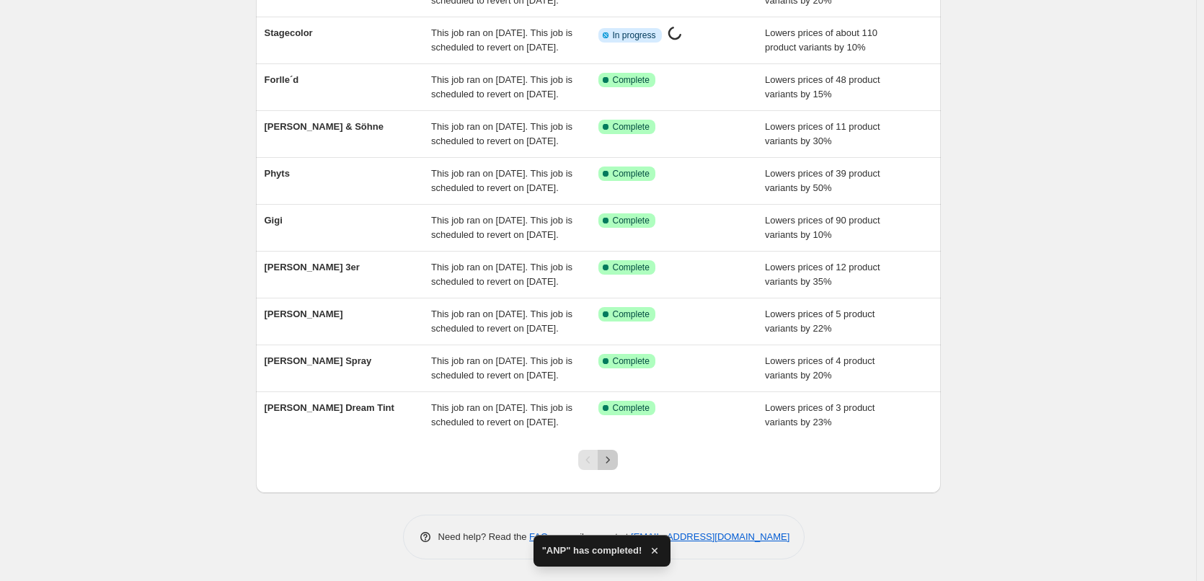
click at [610, 460] on icon "Next" at bounding box center [608, 459] width 4 height 6
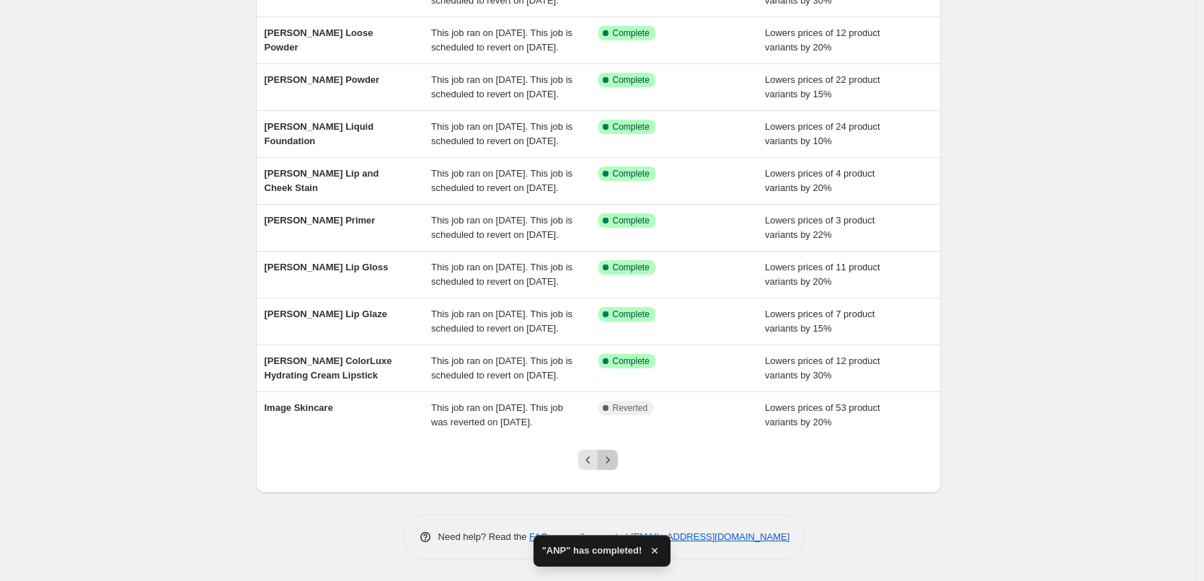
click at [612, 460] on icon "Next" at bounding box center [607, 460] width 14 height 14
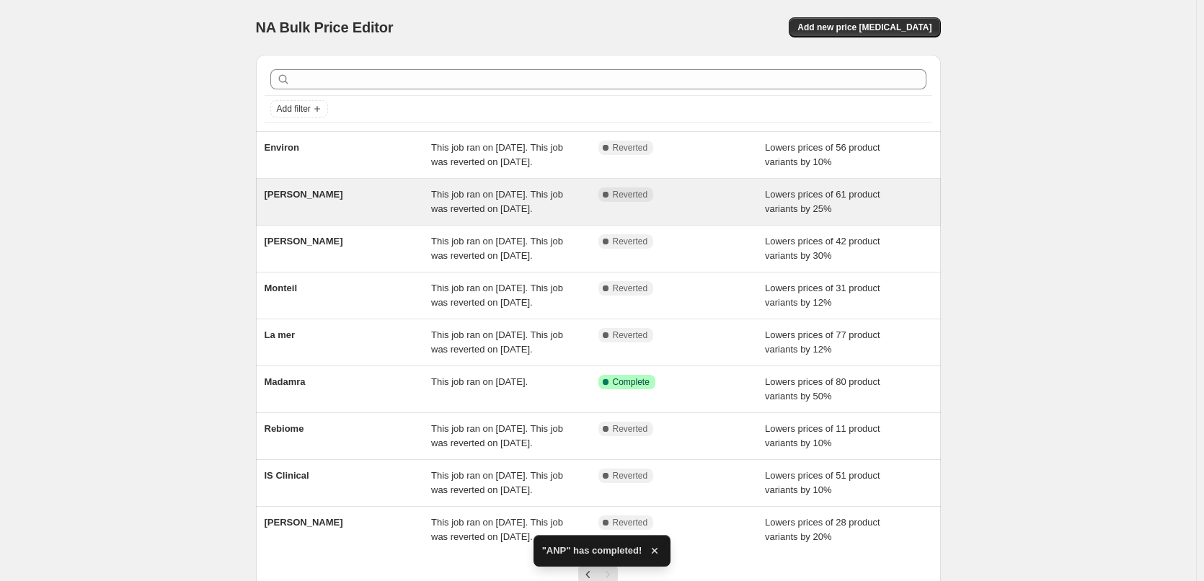
click at [309, 200] on span "[PERSON_NAME]" at bounding box center [304, 194] width 79 height 11
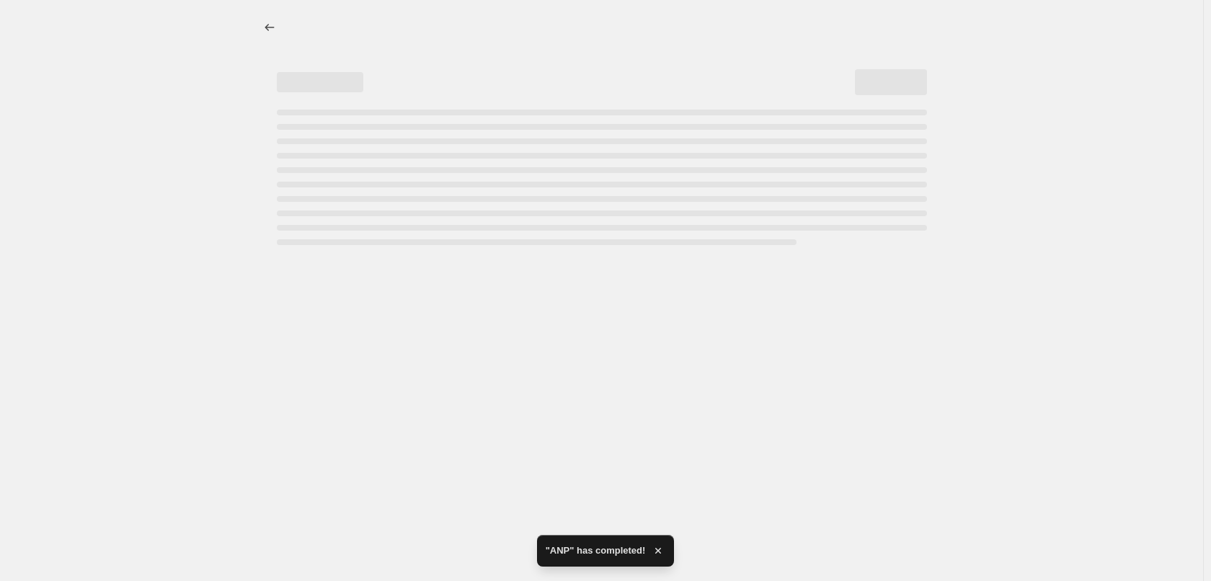
select select "percentage"
select select "vendor"
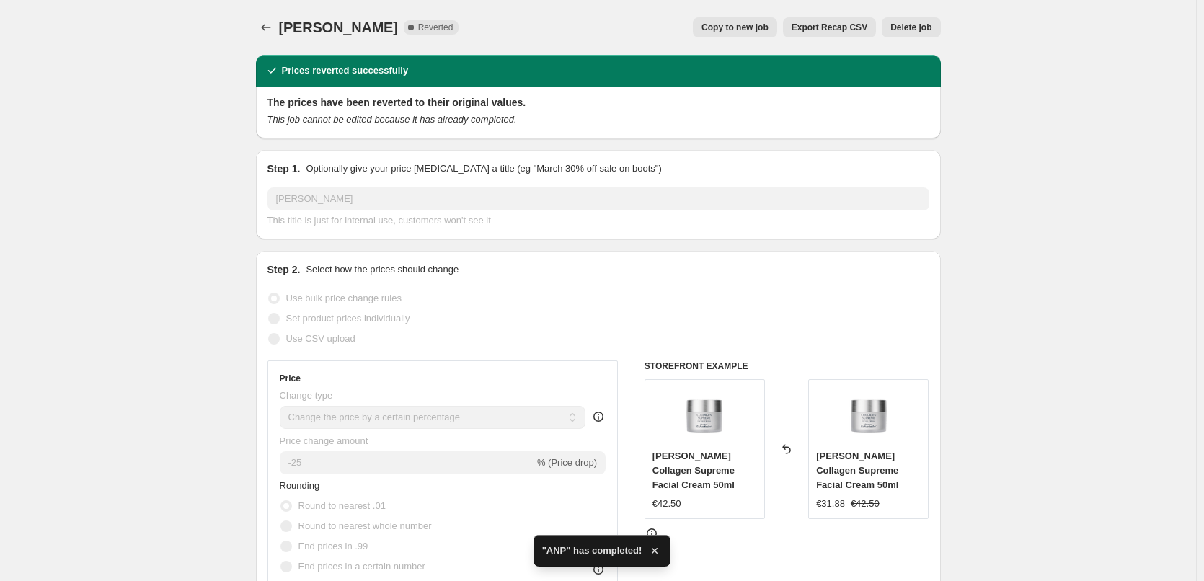
click at [770, 18] on button "Copy to new job" at bounding box center [735, 27] width 84 height 20
select select "percentage"
select select "vendor"
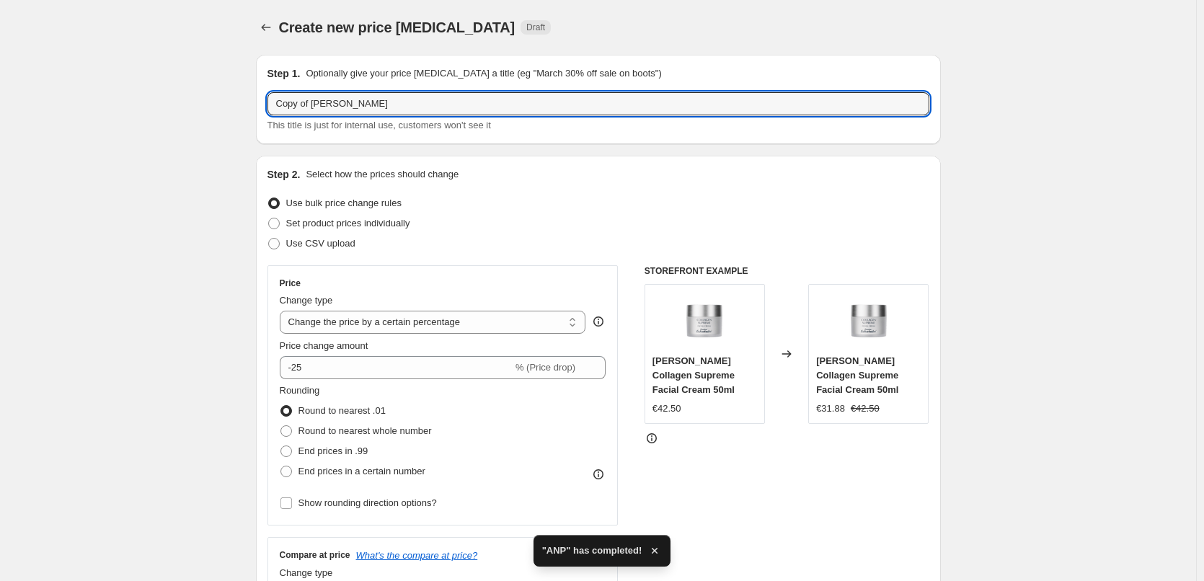
drag, startPoint x: 314, startPoint y: 106, endPoint x: 205, endPoint y: 101, distance: 109.7
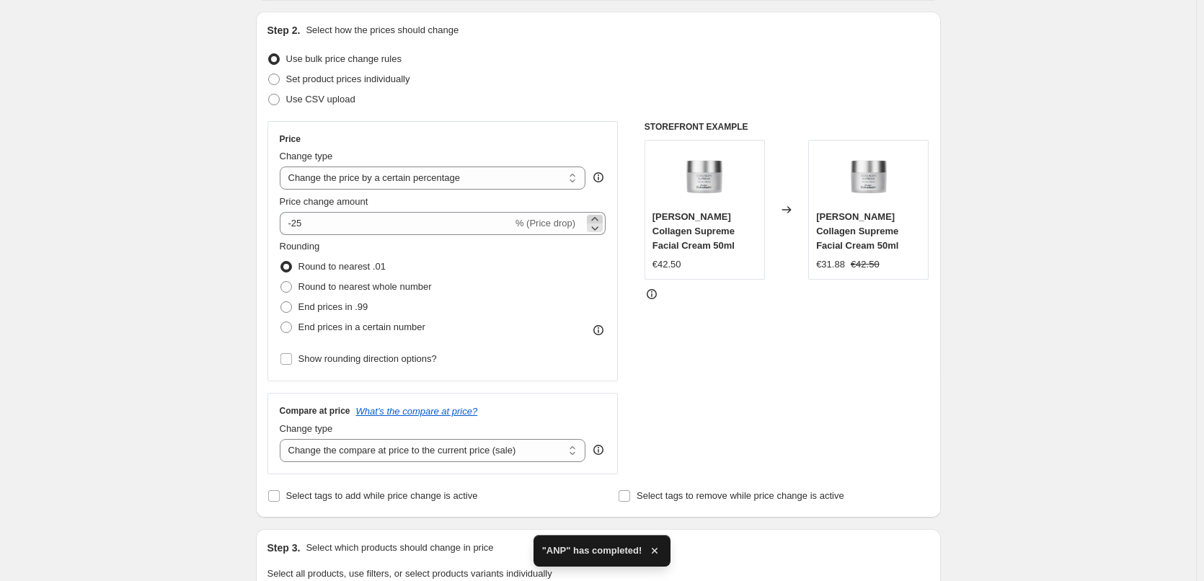
type input "[PERSON_NAME]"
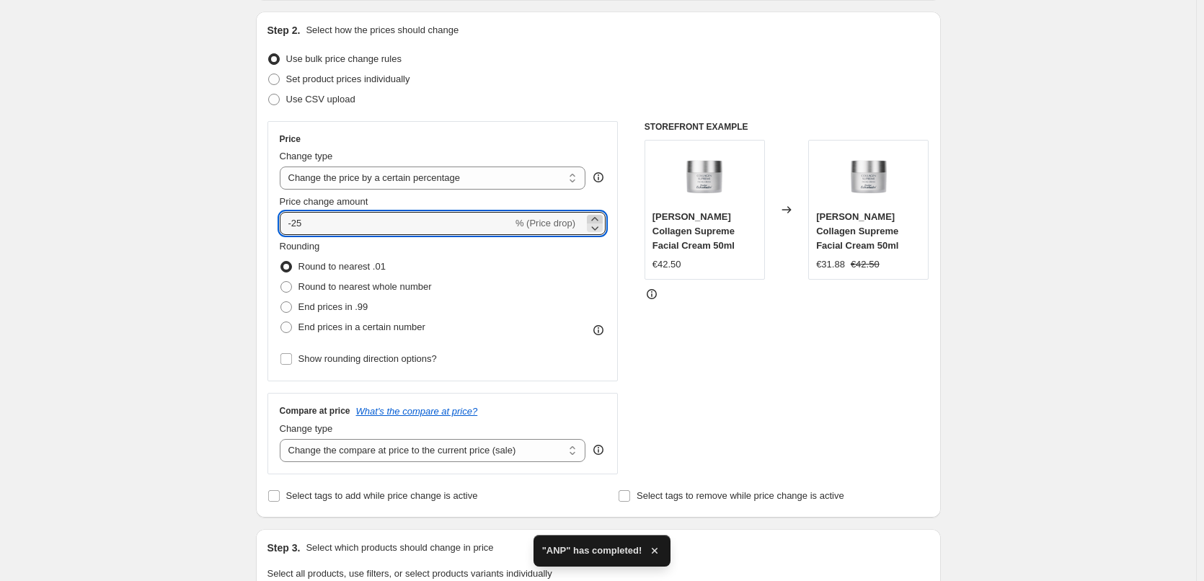
click at [593, 216] on icon at bounding box center [594, 219] width 14 height 14
click at [596, 227] on icon at bounding box center [595, 228] width 7 height 4
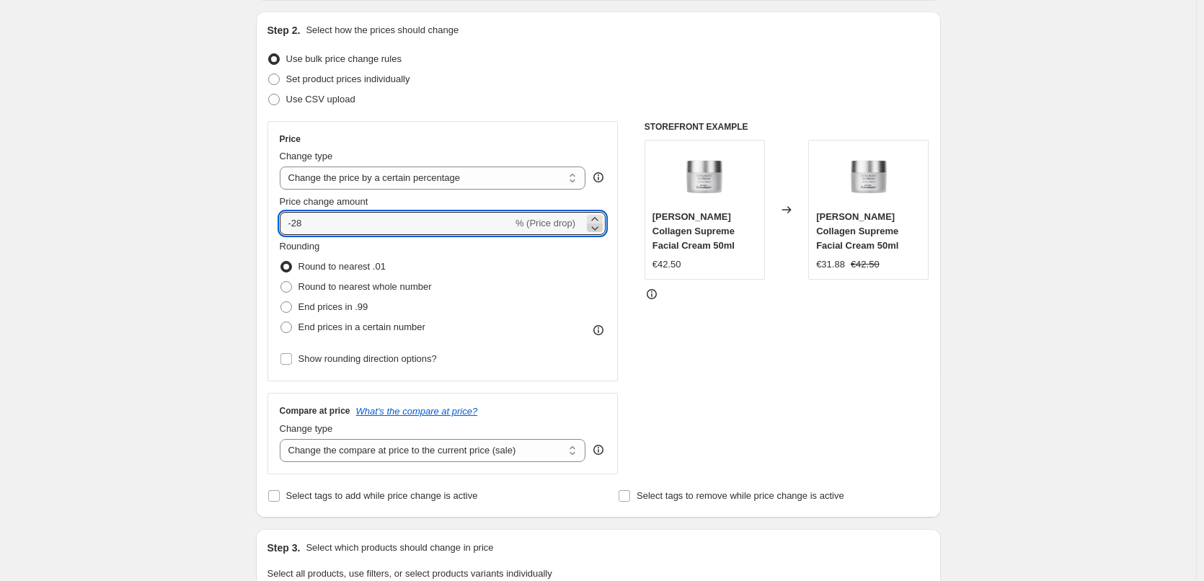
click at [596, 227] on icon at bounding box center [595, 228] width 7 height 4
type input "-30"
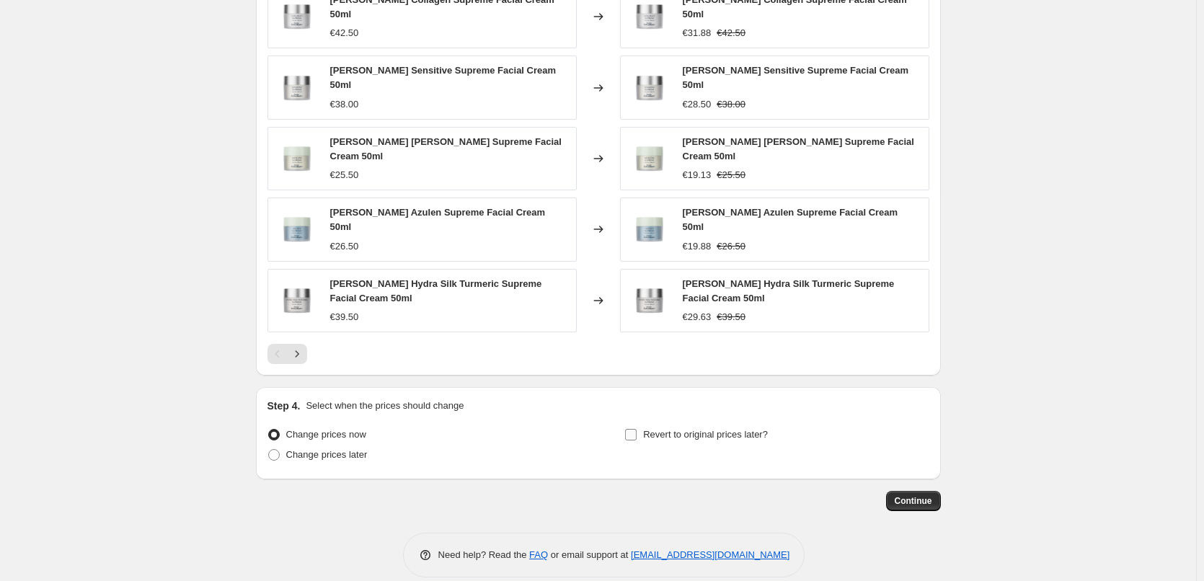
click at [660, 429] on span "Revert to original prices later?" at bounding box center [705, 434] width 125 height 11
click at [637, 429] on input "Revert to original prices later?" at bounding box center [631, 435] width 12 height 12
checkbox input "true"
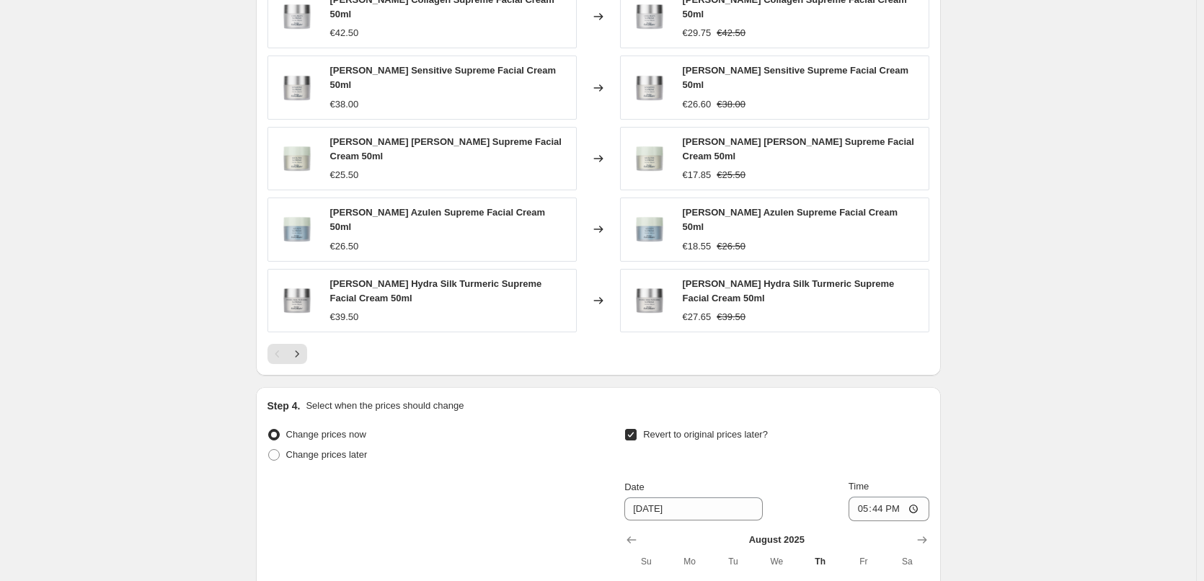
scroll to position [1297, 0]
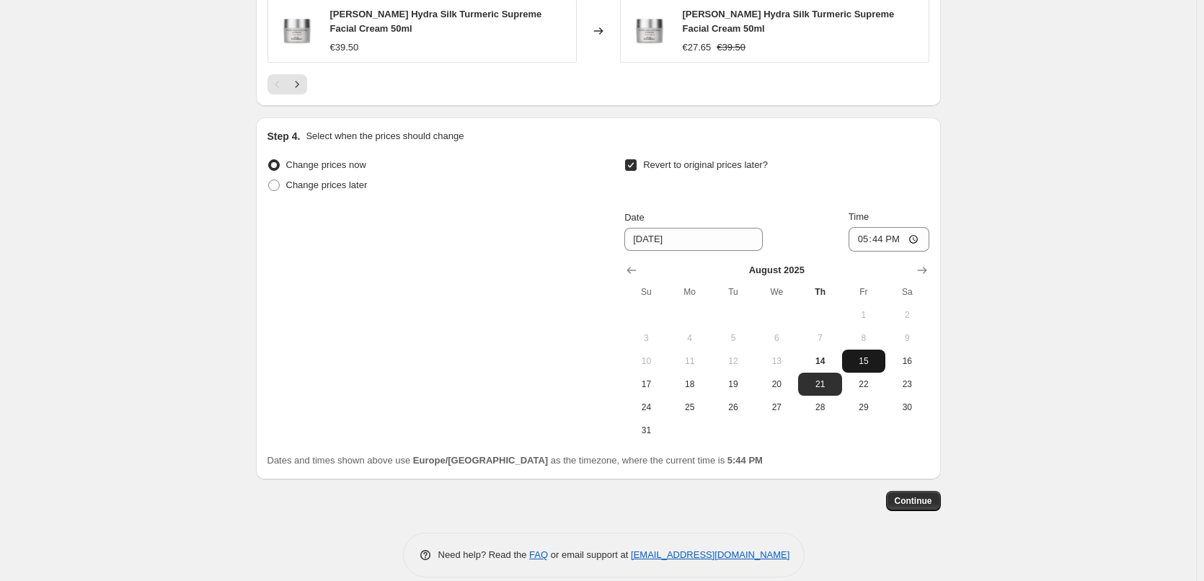
click at [864, 355] on span "15" at bounding box center [864, 361] width 32 height 12
type input "[DATE]"
click at [864, 227] on input "17:44" at bounding box center [888, 239] width 81 height 25
type input "03:00"
click at [936, 491] on button "Continue" at bounding box center [913, 501] width 55 height 20
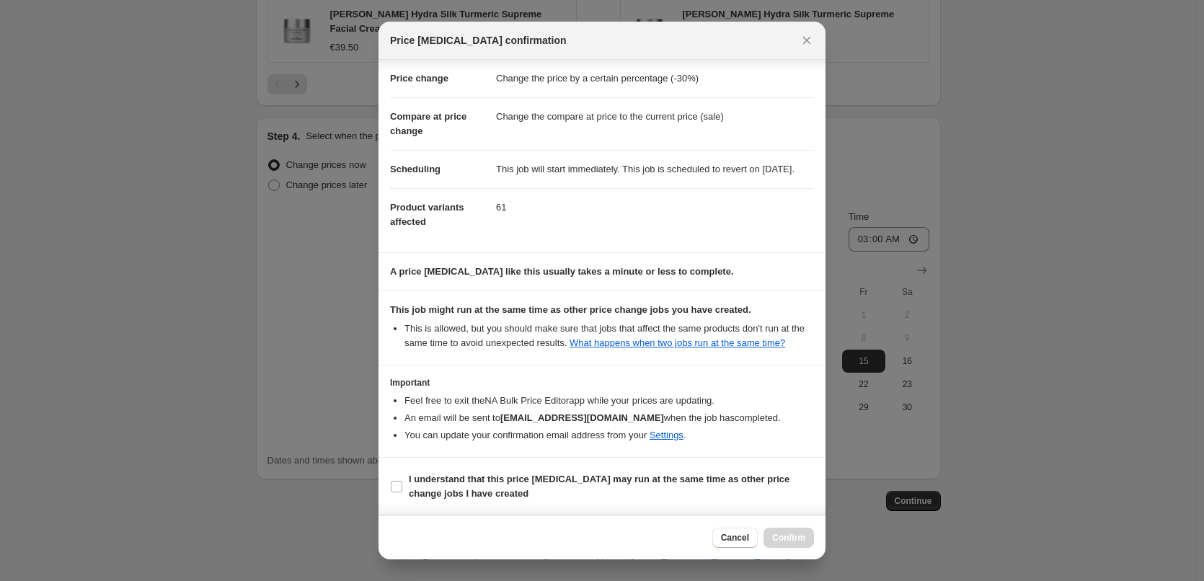
scroll to position [40, 0]
click at [515, 479] on b "I understand that this price [MEDICAL_DATA] may run at the same time as other p…" at bounding box center [599, 486] width 381 height 25
click at [402, 481] on input "I understand that this price [MEDICAL_DATA] may run at the same time as other p…" at bounding box center [397, 487] width 12 height 12
checkbox input "true"
click at [775, 535] on span "Confirm" at bounding box center [788, 538] width 33 height 12
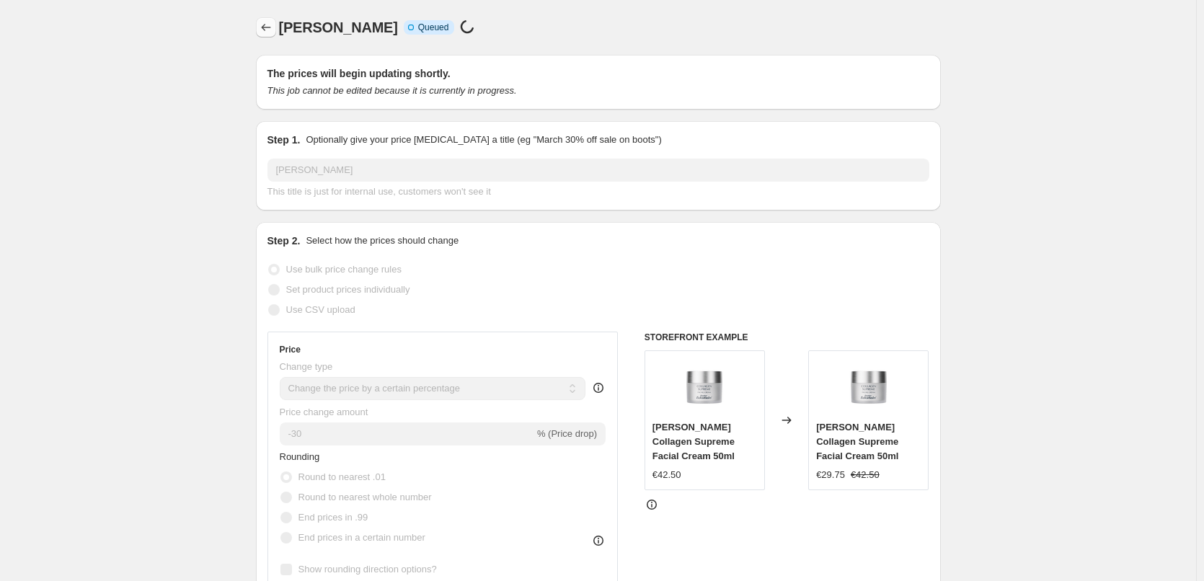
click at [273, 30] on icon "Price change jobs" at bounding box center [266, 27] width 14 height 14
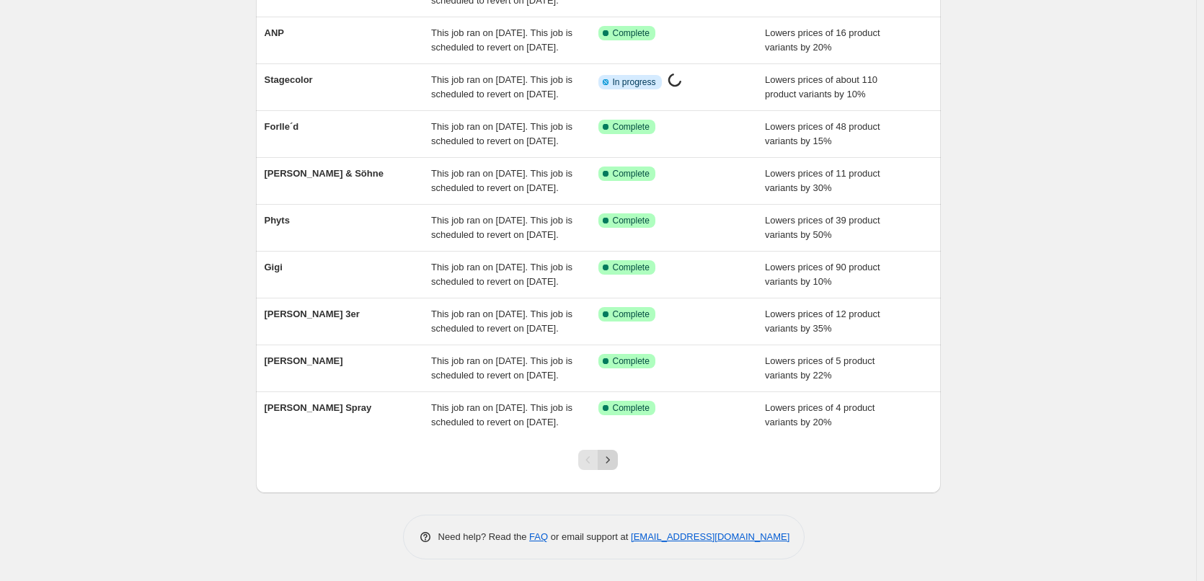
click at [613, 469] on button "Next" at bounding box center [608, 460] width 20 height 20
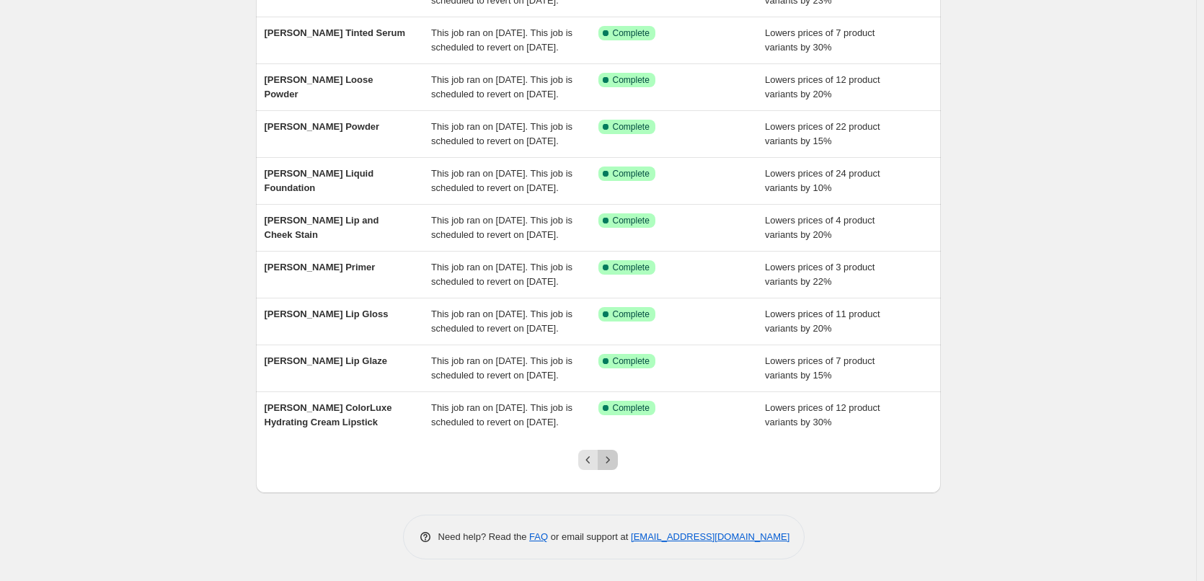
click at [613, 469] on button "Next" at bounding box center [608, 460] width 20 height 20
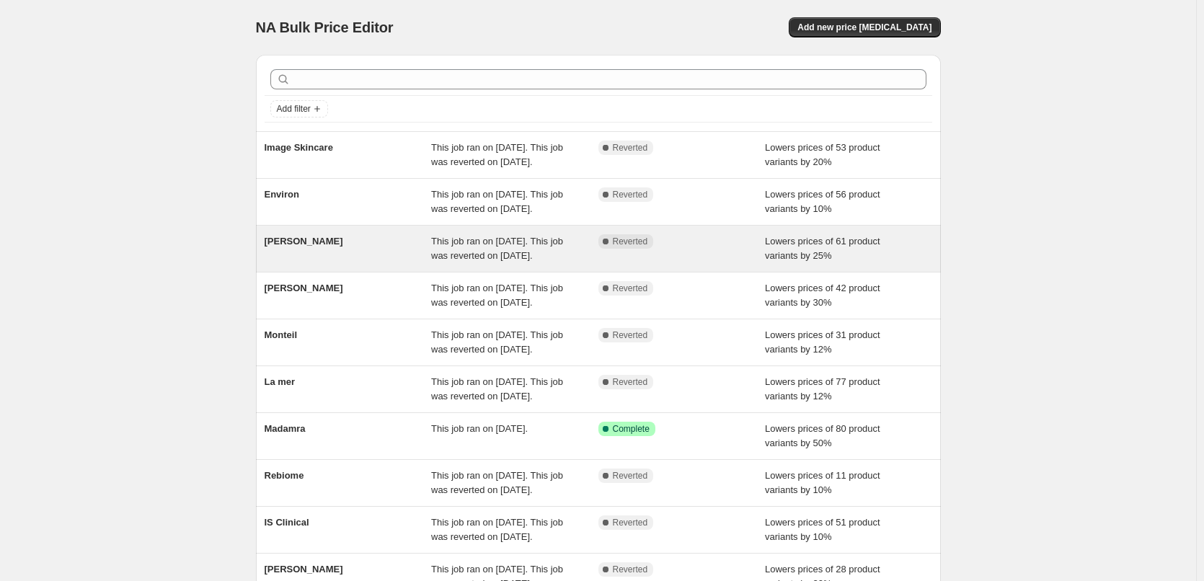
click at [318, 247] on span "[PERSON_NAME]" at bounding box center [304, 241] width 79 height 11
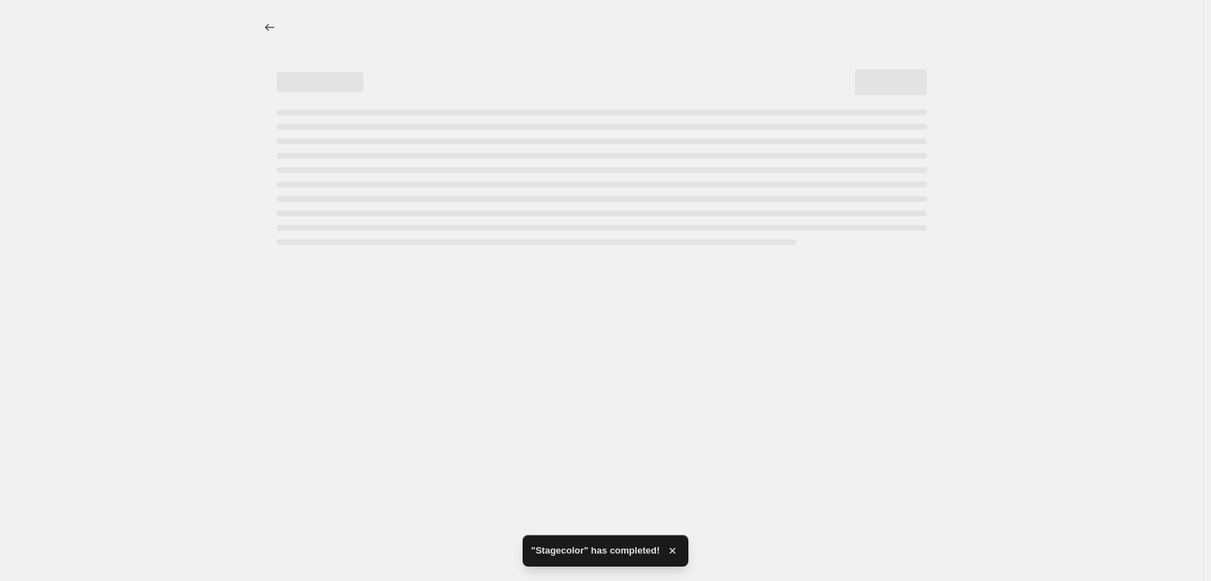
select select "percentage"
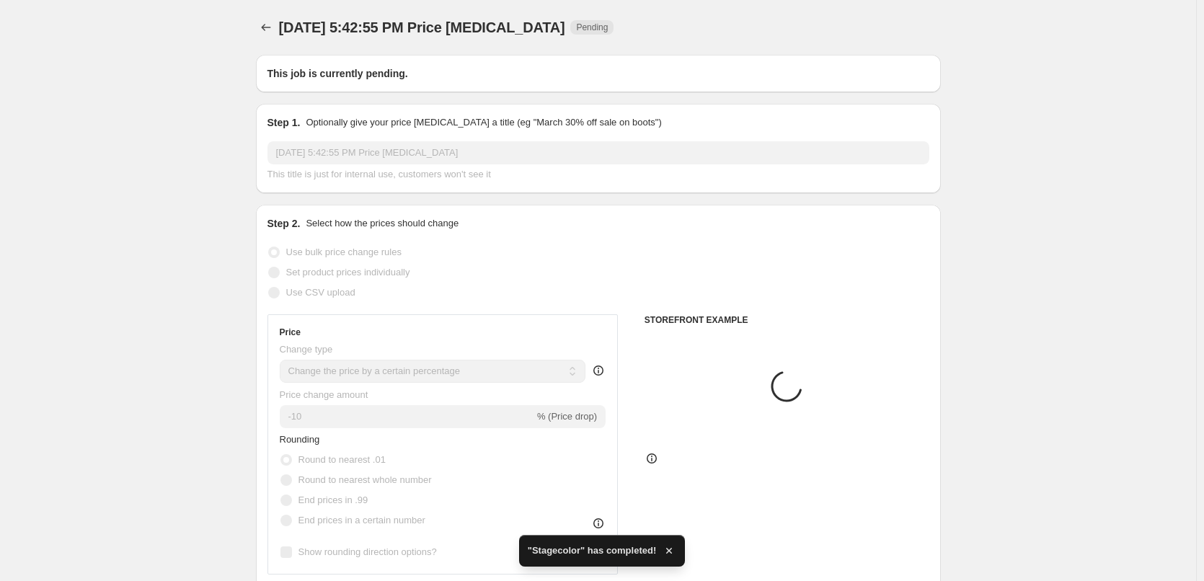
type input "[PERSON_NAME]"
radio input "false"
radio input "true"
checkbox input "true"
select select "vendor"
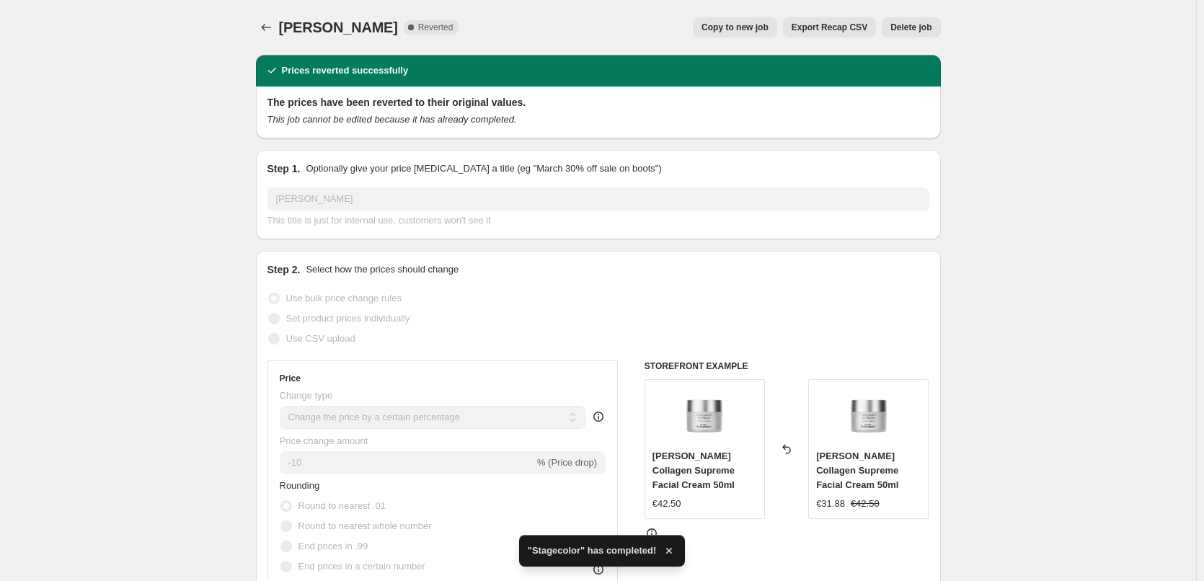
click at [915, 25] on span "Delete job" at bounding box center [910, 28] width 41 height 12
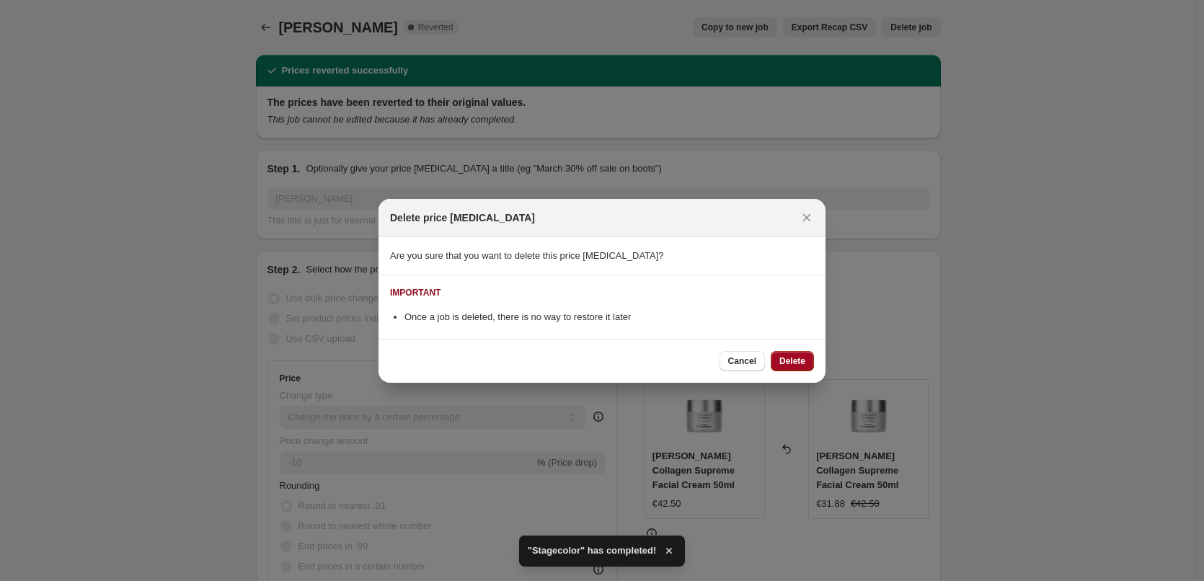
click at [806, 359] on button "Delete" at bounding box center [792, 361] width 43 height 20
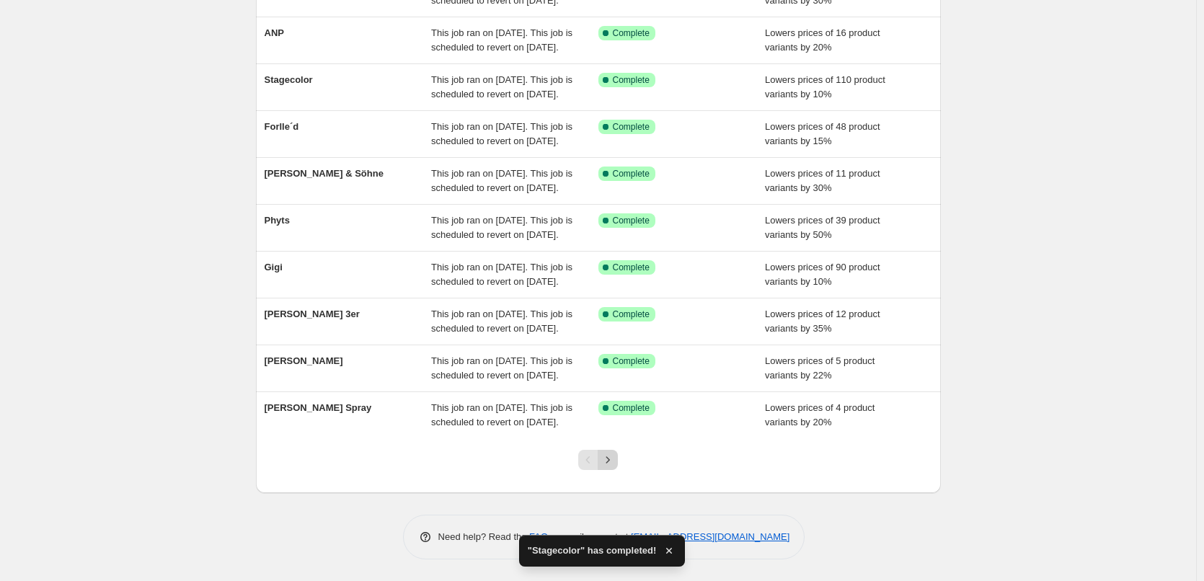
click at [618, 469] on button "Next" at bounding box center [608, 460] width 20 height 20
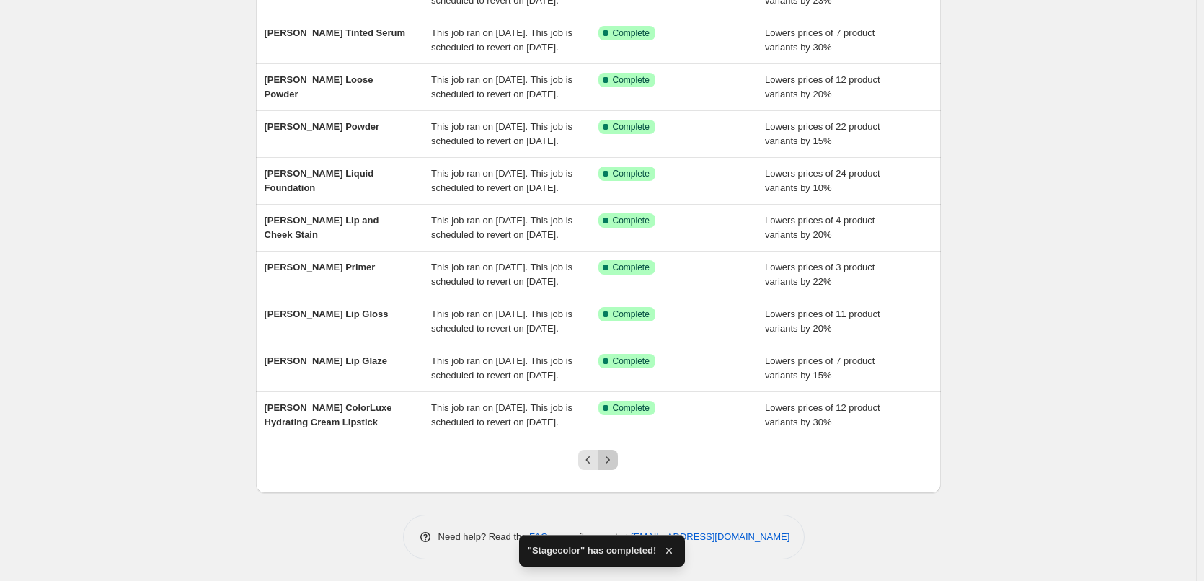
click at [618, 469] on button "Next" at bounding box center [608, 460] width 20 height 20
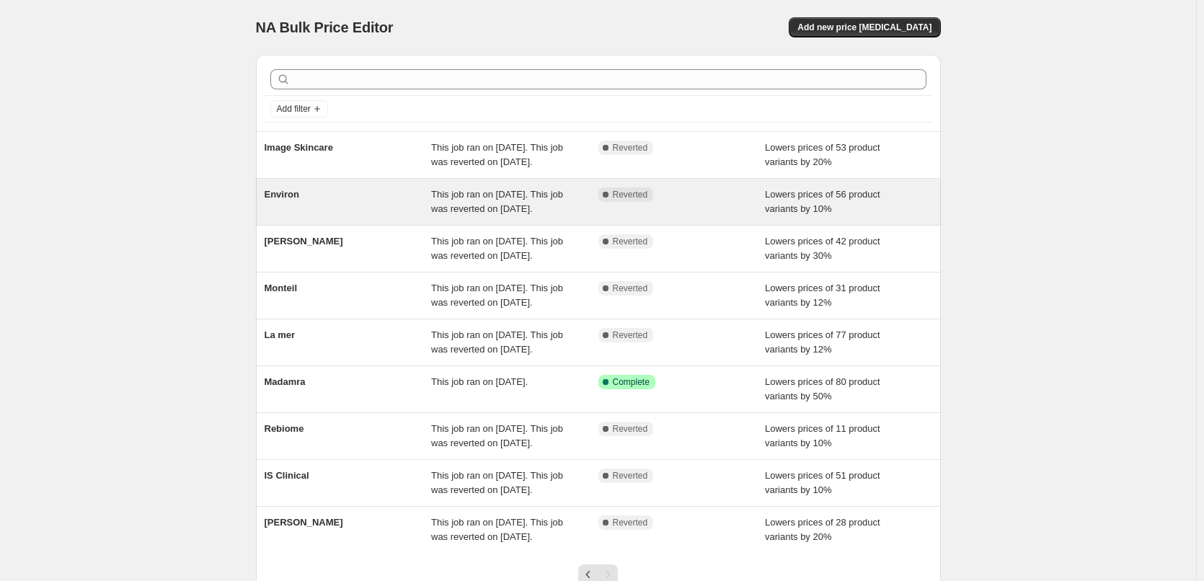
click at [295, 200] on span "Environ" at bounding box center [282, 194] width 35 height 11
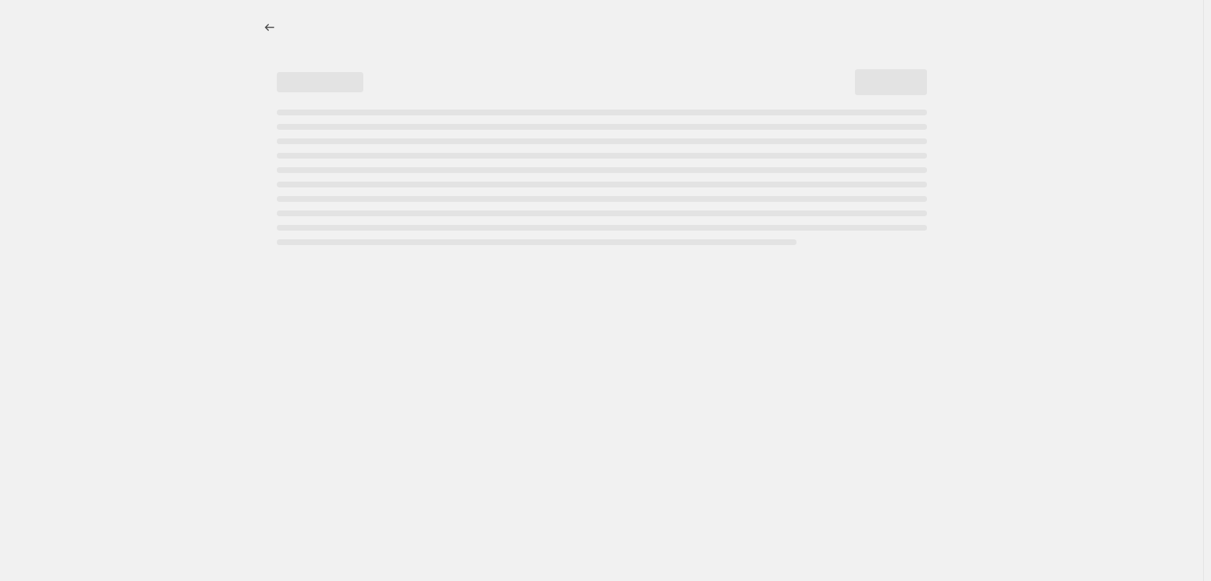
select select "percentage"
select select "vendor"
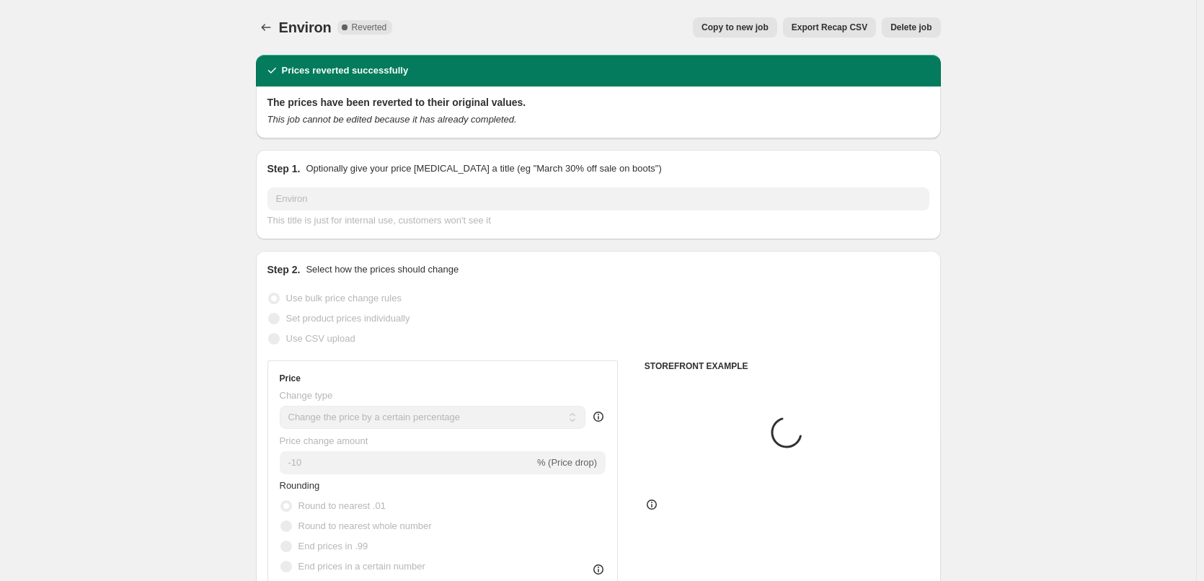
click at [738, 25] on span "Copy to new job" at bounding box center [734, 28] width 67 height 12
select select "percentage"
select select "vendor"
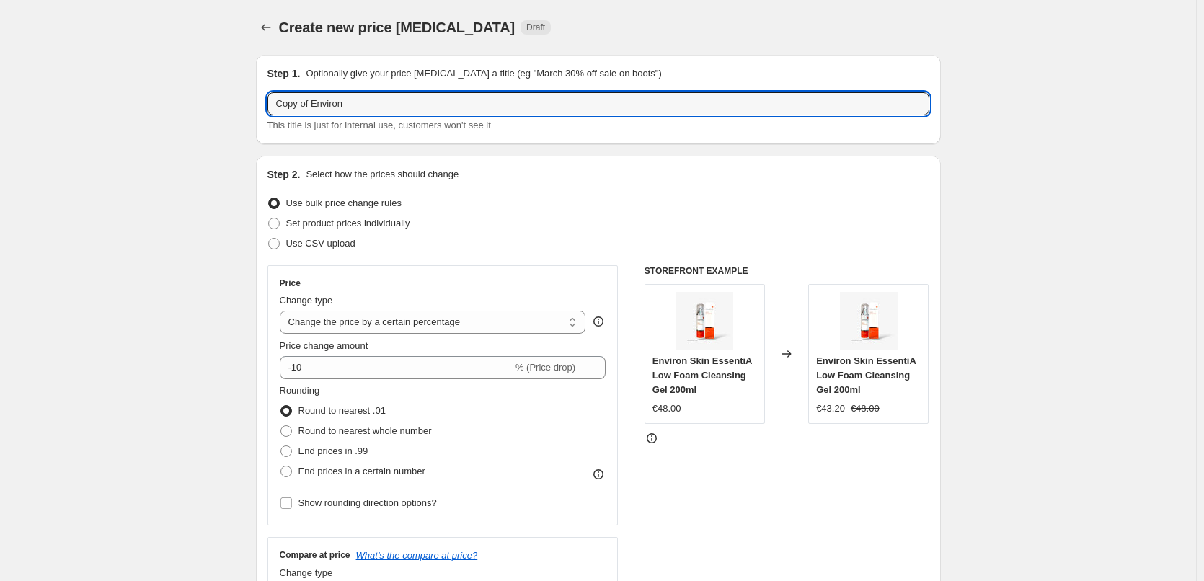
drag, startPoint x: 315, startPoint y: 107, endPoint x: 135, endPoint y: 111, distance: 180.3
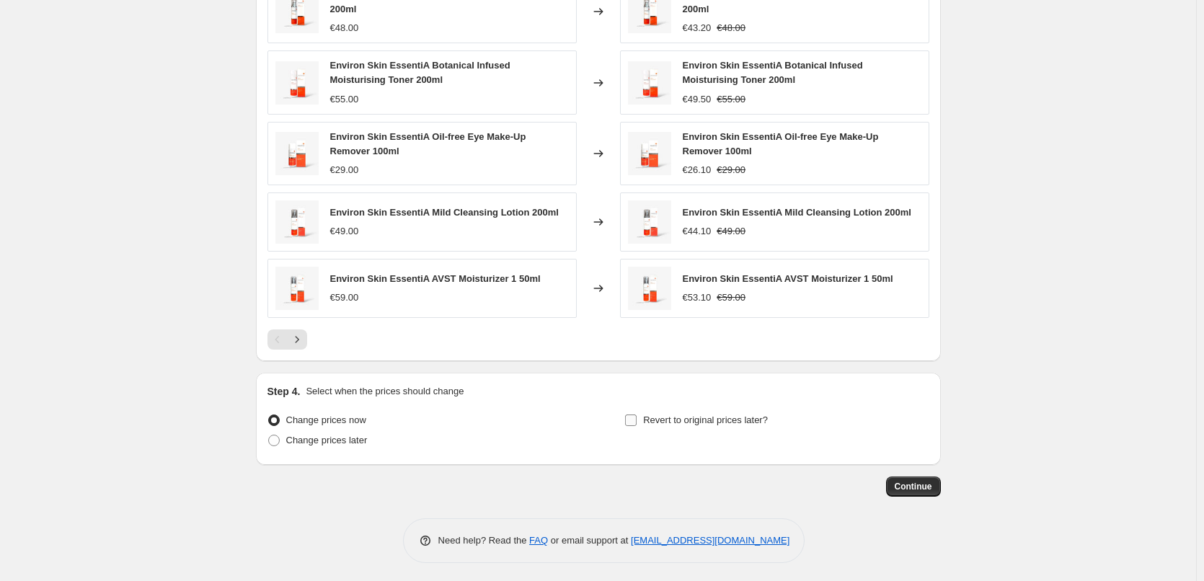
type input "Environ"
click at [634, 419] on input "Revert to original prices later?" at bounding box center [631, 420] width 12 height 12
checkbox input "true"
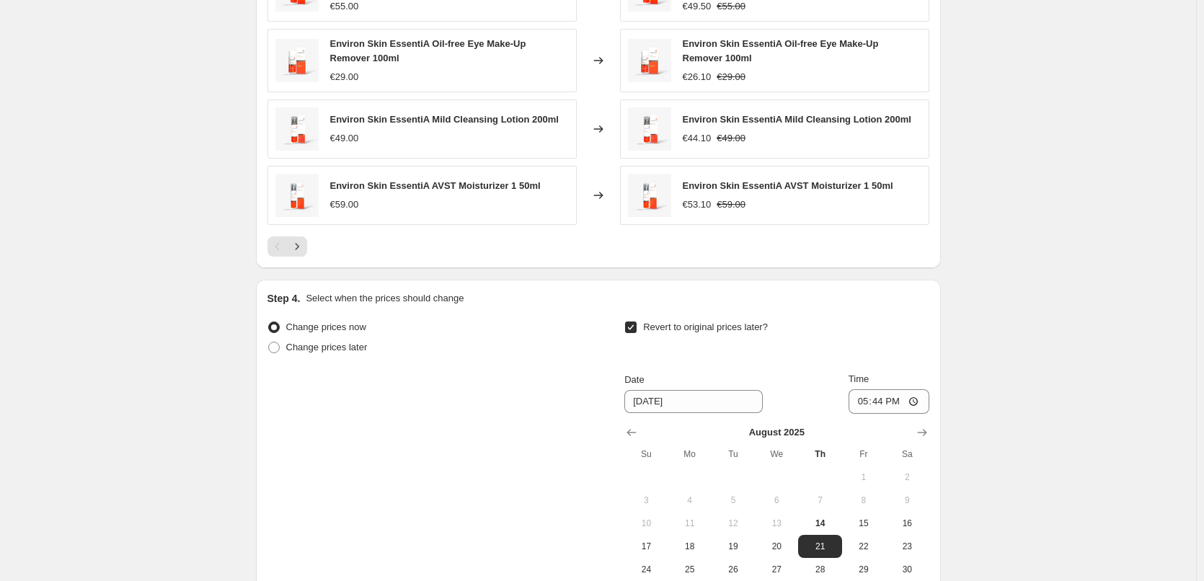
scroll to position [1302, 0]
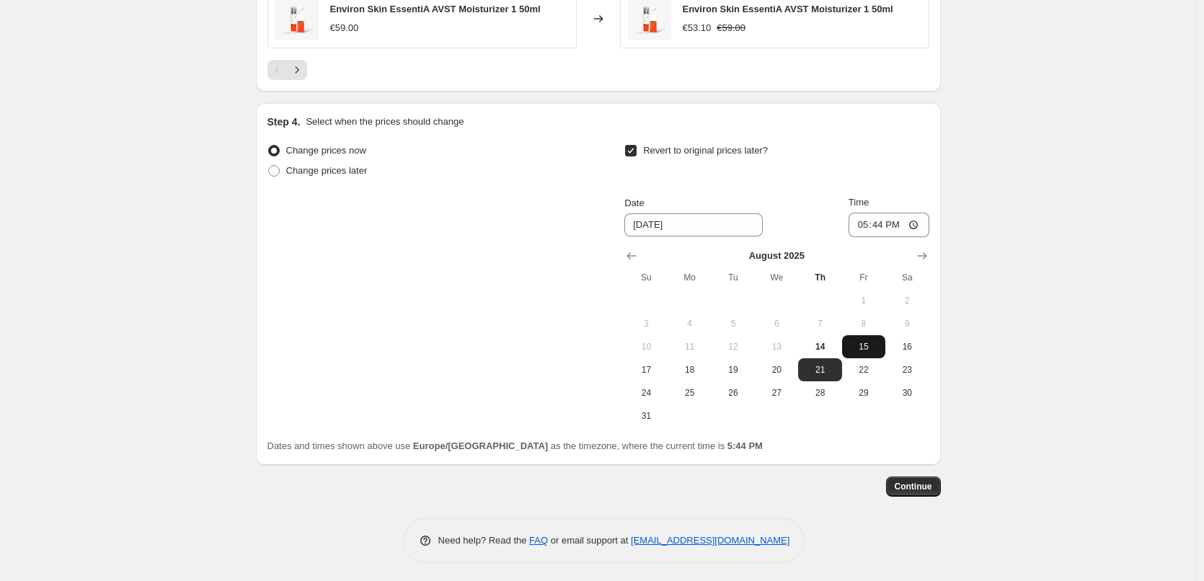
click at [858, 346] on span "15" at bounding box center [864, 347] width 32 height 12
type input "[DATE]"
click at [863, 225] on input "17:44" at bounding box center [888, 225] width 81 height 25
type input "03:00"
click at [921, 482] on span "Continue" at bounding box center [913, 487] width 37 height 12
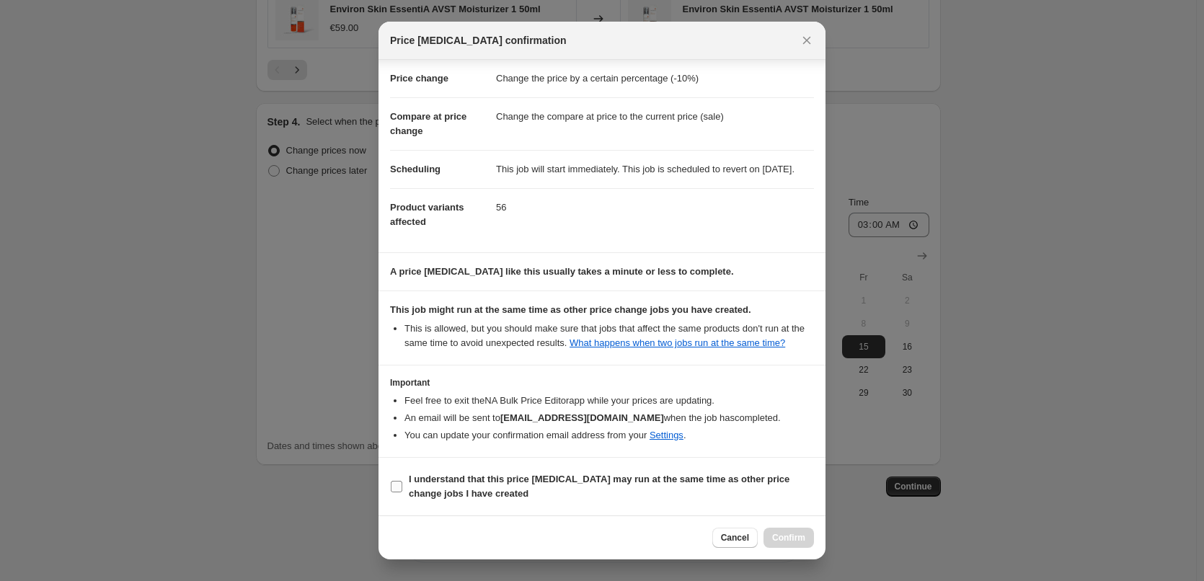
click at [472, 482] on b "I understand that this price [MEDICAL_DATA] may run at the same time as other p…" at bounding box center [599, 486] width 381 height 25
click at [402, 482] on input "I understand that this price [MEDICAL_DATA] may run at the same time as other p…" at bounding box center [397, 487] width 12 height 12
checkbox input "true"
click at [786, 537] on span "Confirm" at bounding box center [788, 538] width 33 height 12
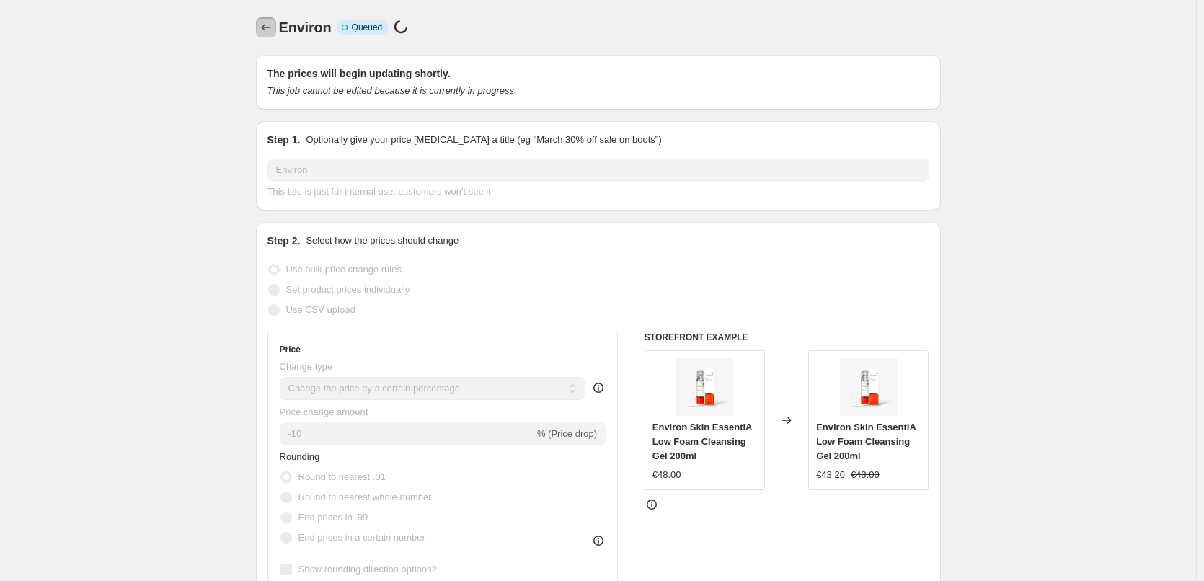
click at [272, 37] on button "Price change jobs" at bounding box center [266, 27] width 20 height 20
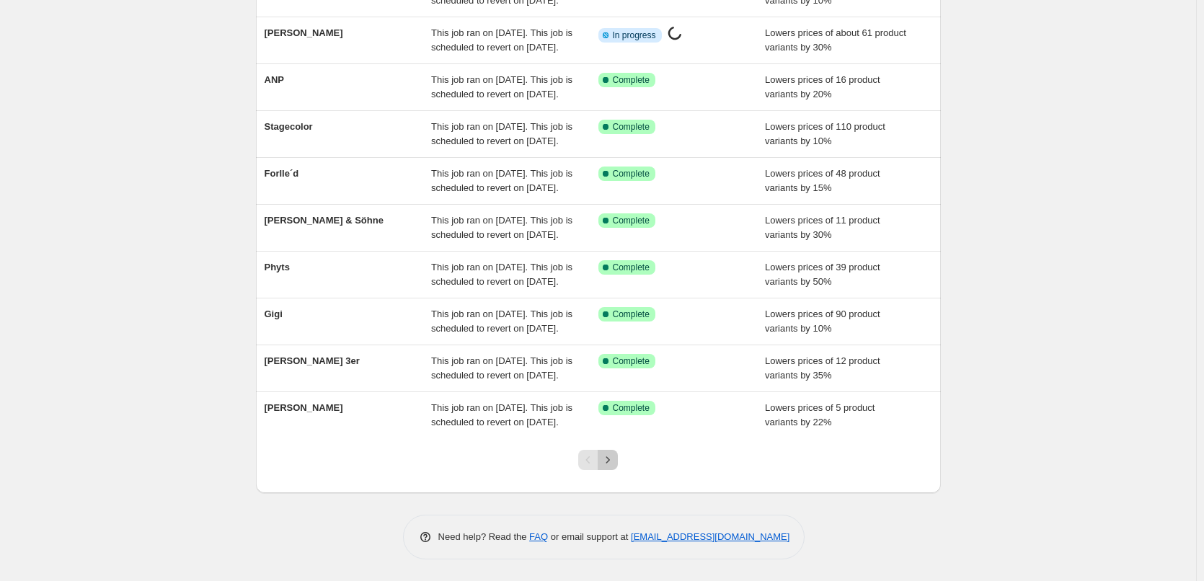
click at [612, 457] on icon "Next" at bounding box center [607, 460] width 14 height 14
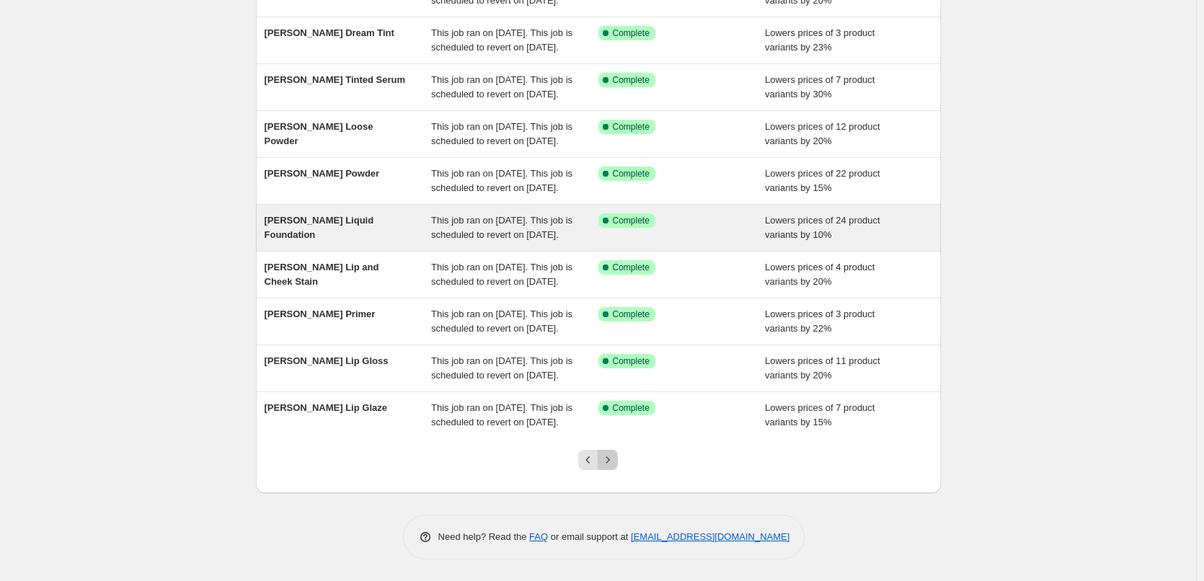
click at [612, 458] on icon "Next" at bounding box center [607, 460] width 14 height 14
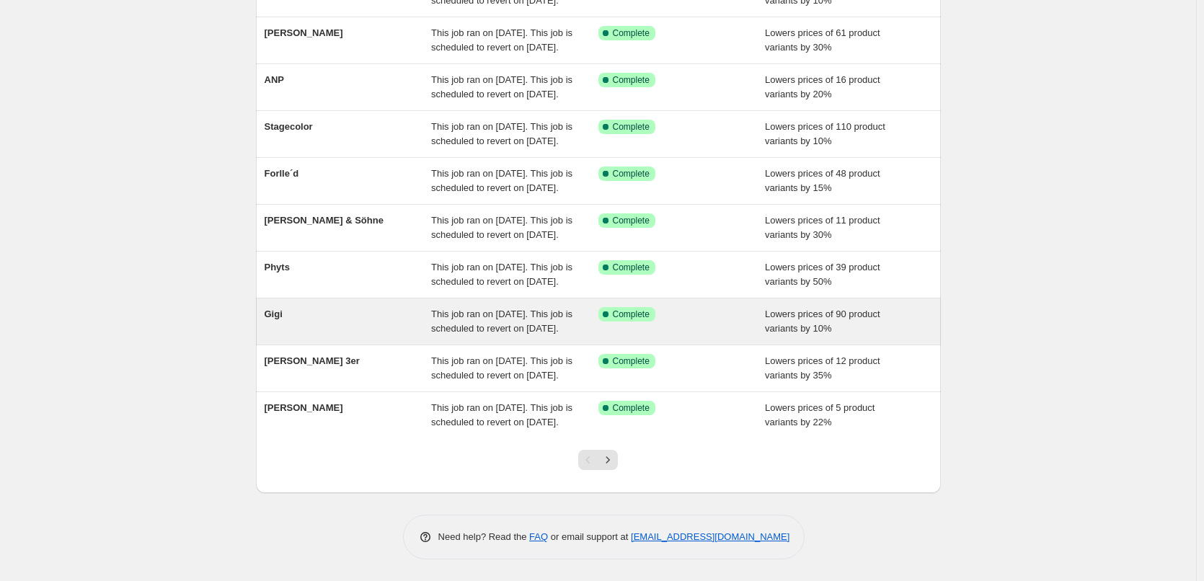
scroll to position [306, 0]
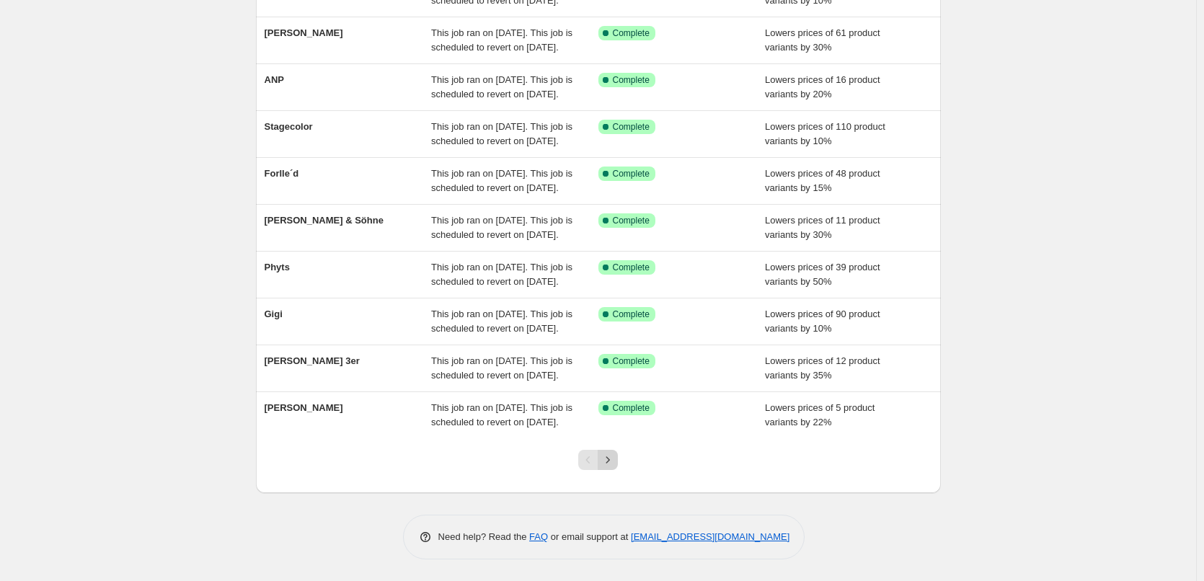
click at [611, 464] on icon "Next" at bounding box center [607, 460] width 14 height 14
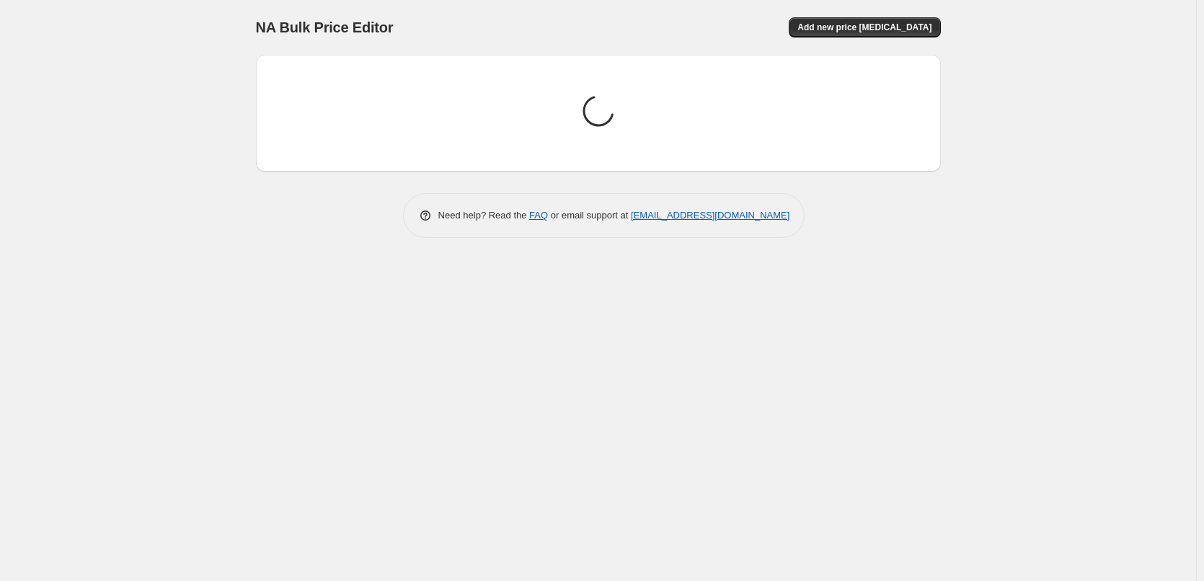
scroll to position [0, 0]
